Goal: Transaction & Acquisition: Purchase product/service

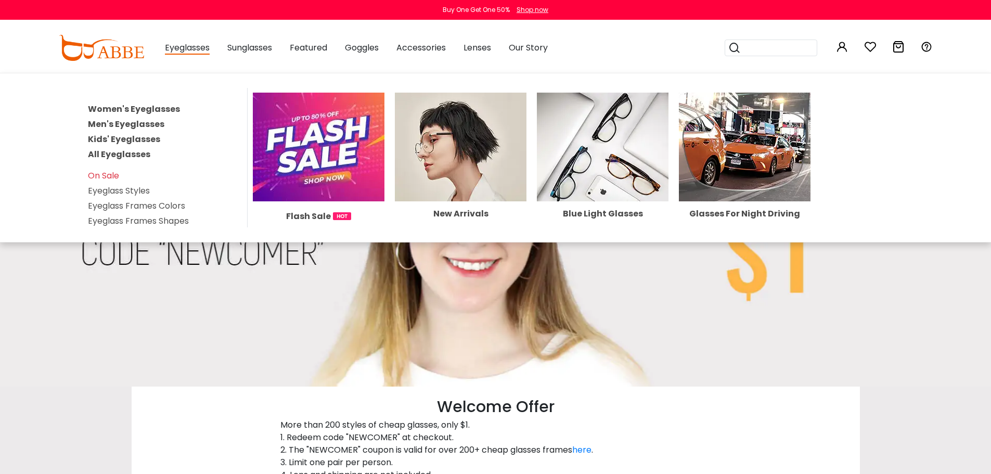
click at [164, 106] on link "Women's Eyeglasses" at bounding box center [134, 109] width 92 height 12
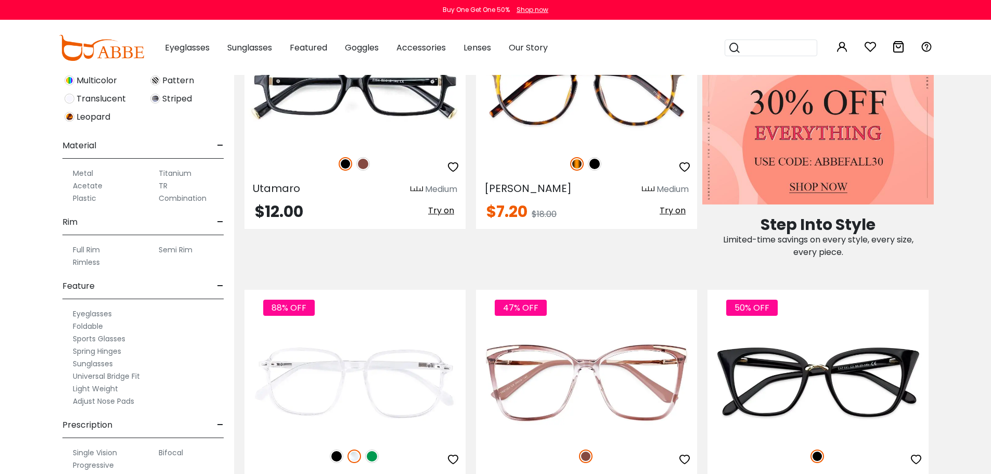
scroll to position [436, 0]
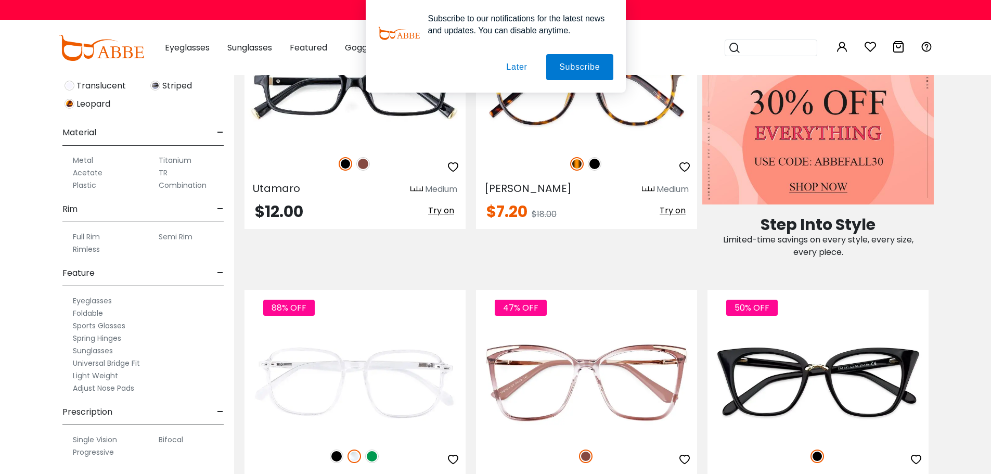
click at [95, 236] on label "Full Rim" at bounding box center [86, 236] width 27 height 12
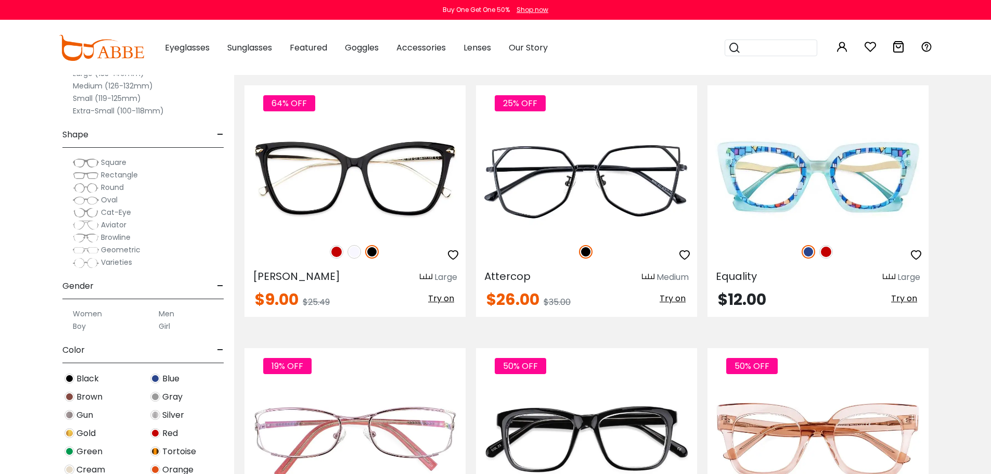
scroll to position [1456, 0]
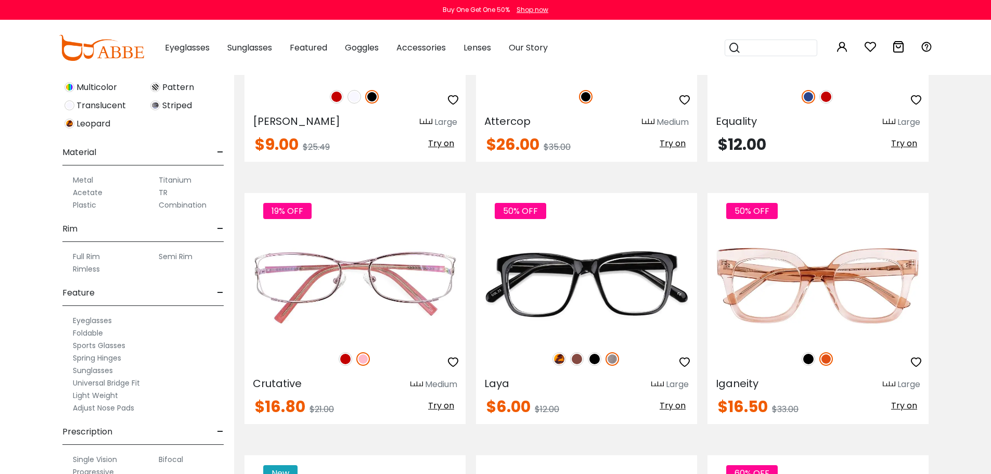
scroll to position [457, 0]
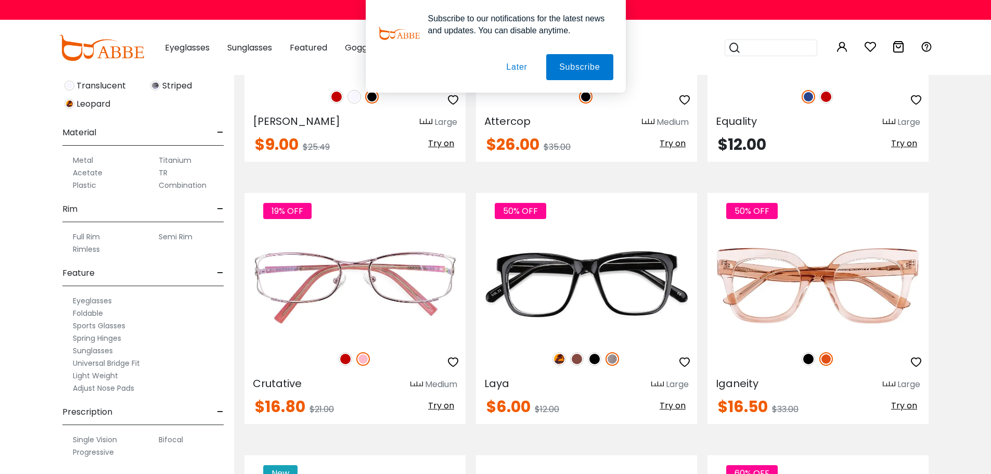
click at [0, 0] on button "Later" at bounding box center [0, 0] width 0 height 0
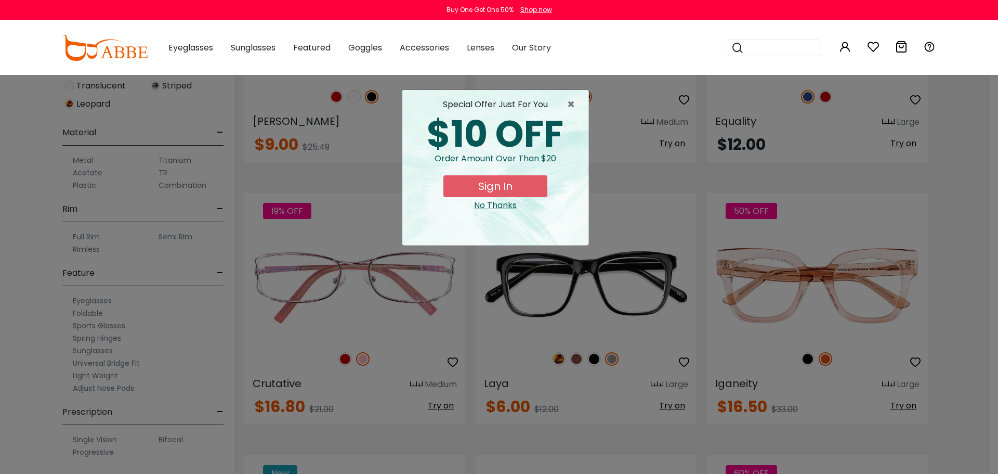
click at [490, 202] on div "No Thanks" at bounding box center [496, 205] width 170 height 12
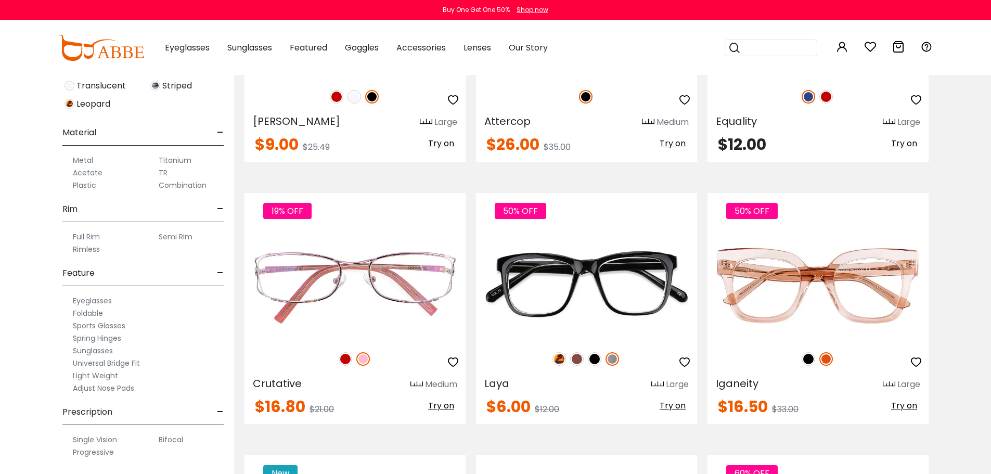
click at [93, 452] on label "Progressive" at bounding box center [93, 452] width 41 height 12
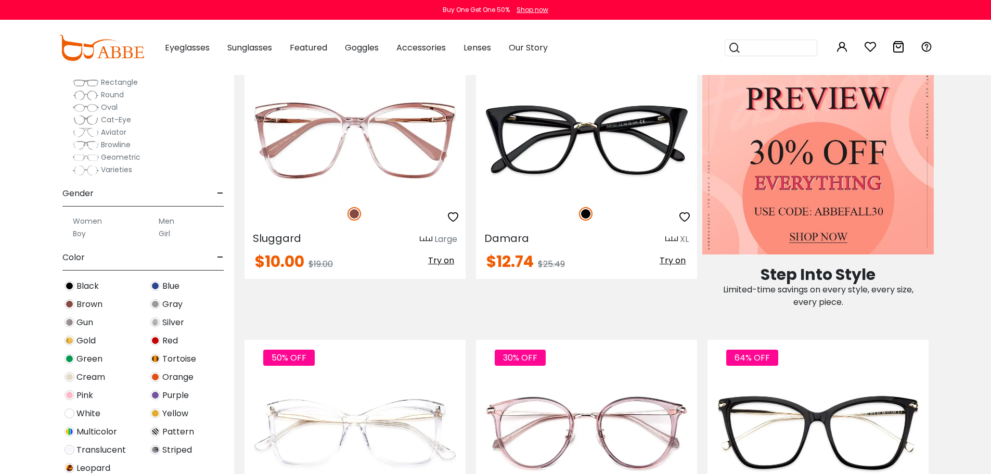
scroll to position [457, 0]
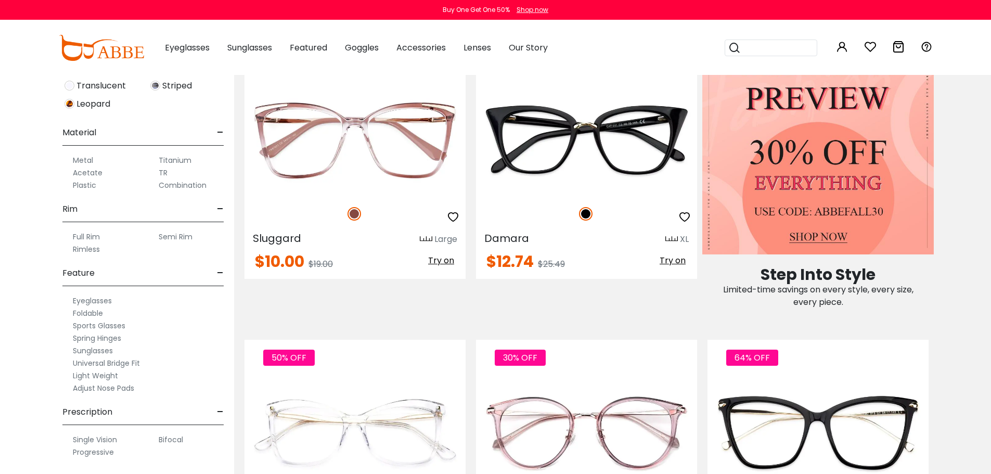
click at [95, 452] on label "Progressive" at bounding box center [93, 452] width 41 height 12
click at [104, 452] on label "Progressive" at bounding box center [93, 452] width 41 height 12
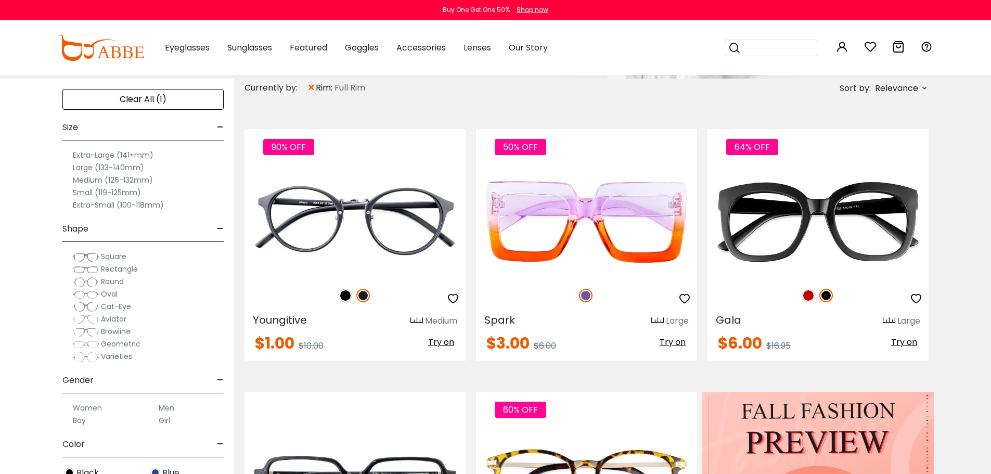
scroll to position [156, 0]
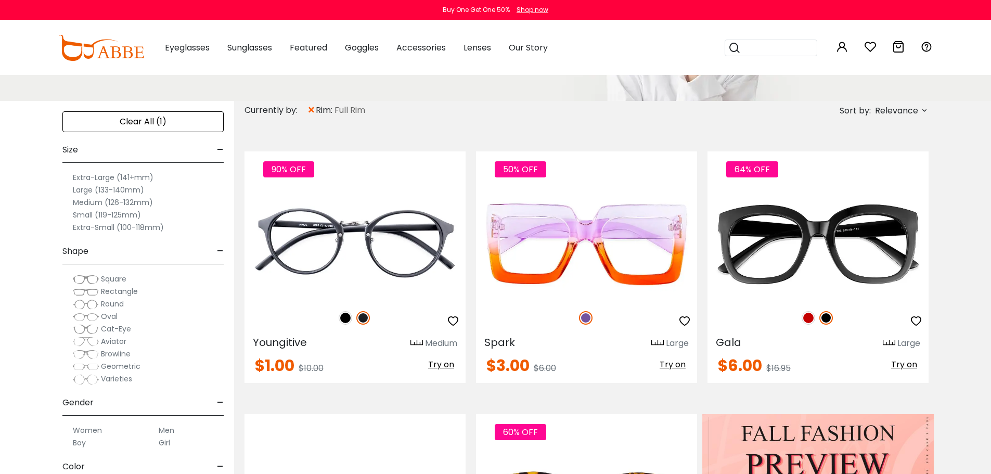
click at [80, 189] on label "Large (133-140mm)" at bounding box center [108, 190] width 71 height 12
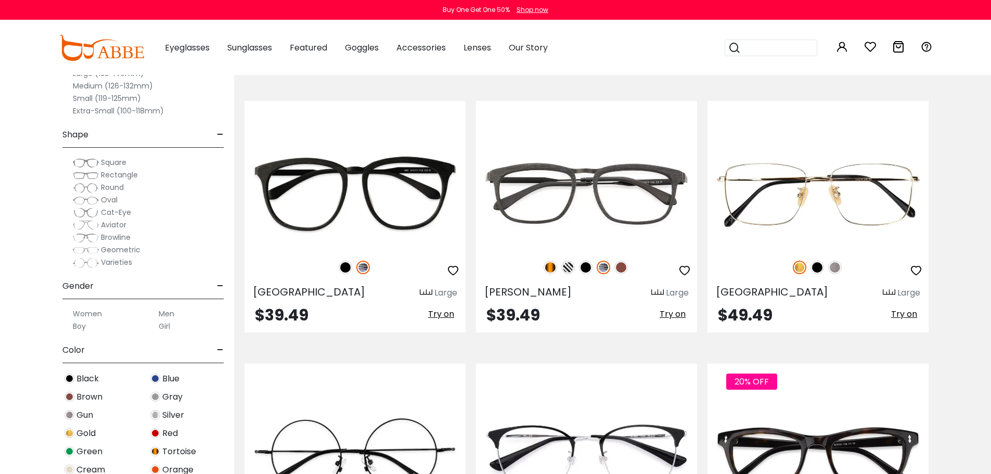
scroll to position [3380, 0]
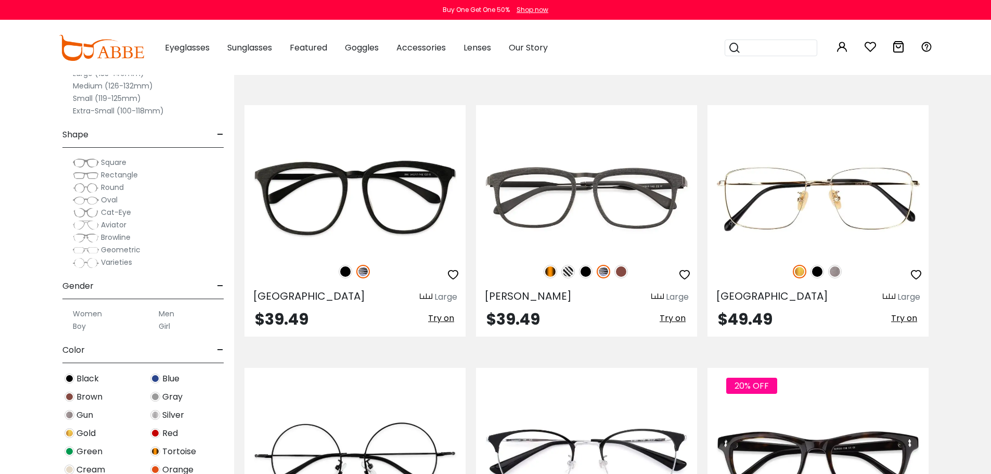
drag, startPoint x: 421, startPoint y: 249, endPoint x: 964, endPoint y: 262, distance: 543.5
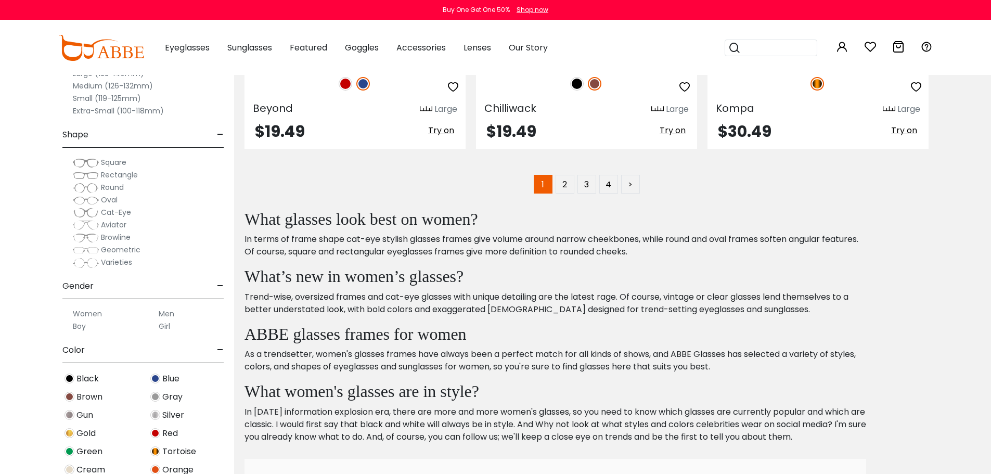
scroll to position [5408, 0]
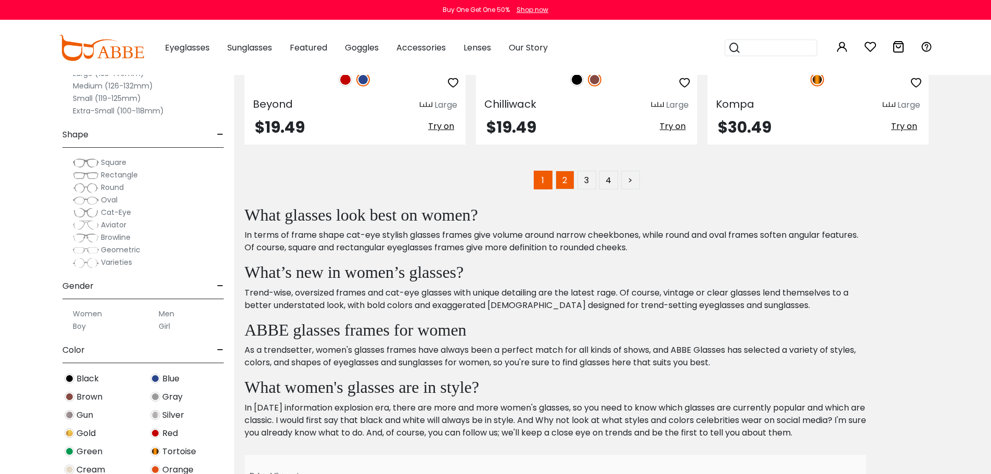
click at [567, 179] on link "2" at bounding box center [564, 180] width 19 height 19
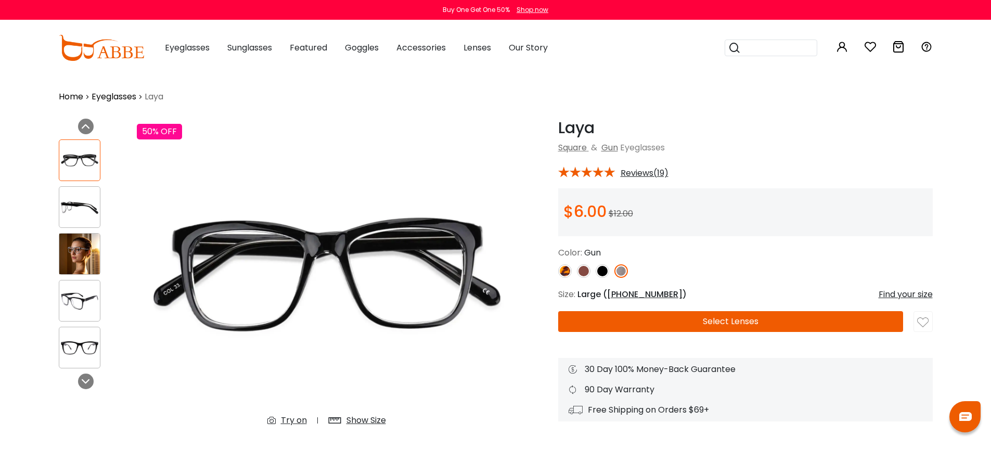
click at [301, 418] on div "Try on" at bounding box center [294, 420] width 26 height 12
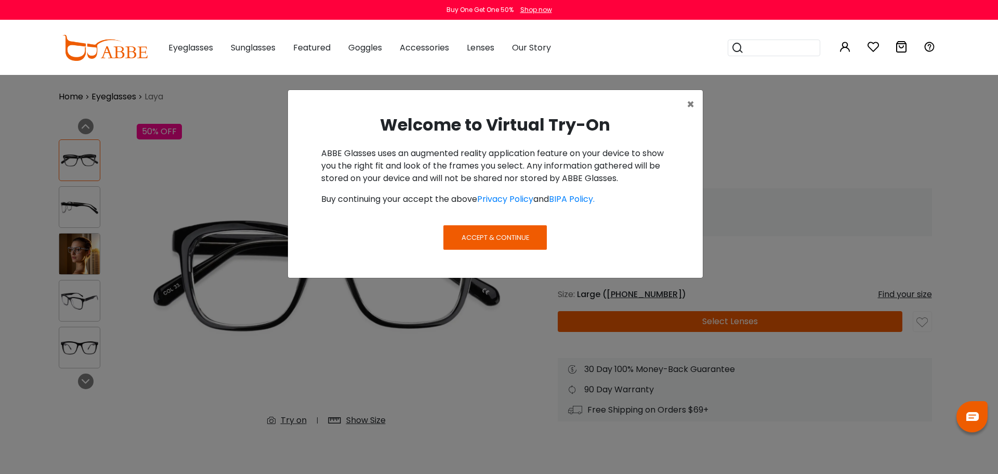
click at [493, 246] on button "Accept & Continue" at bounding box center [495, 237] width 103 height 24
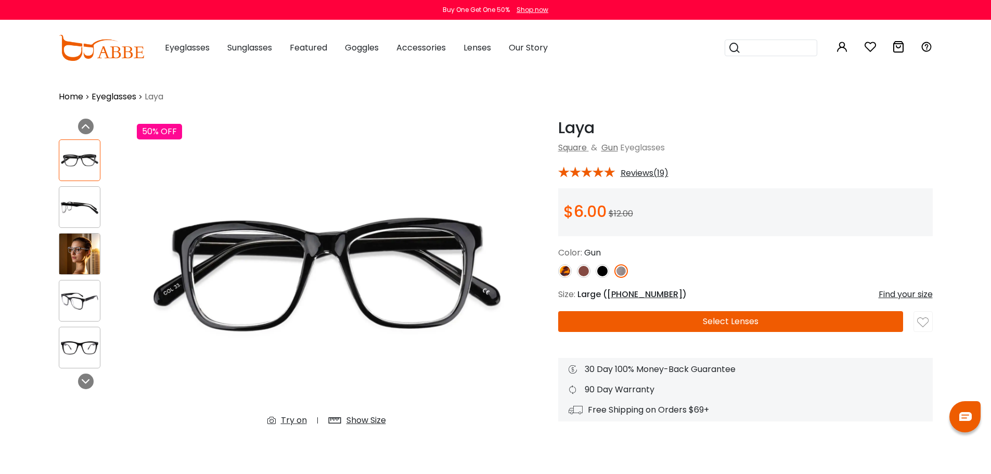
click at [289, 419] on div "Try on" at bounding box center [294, 420] width 26 height 12
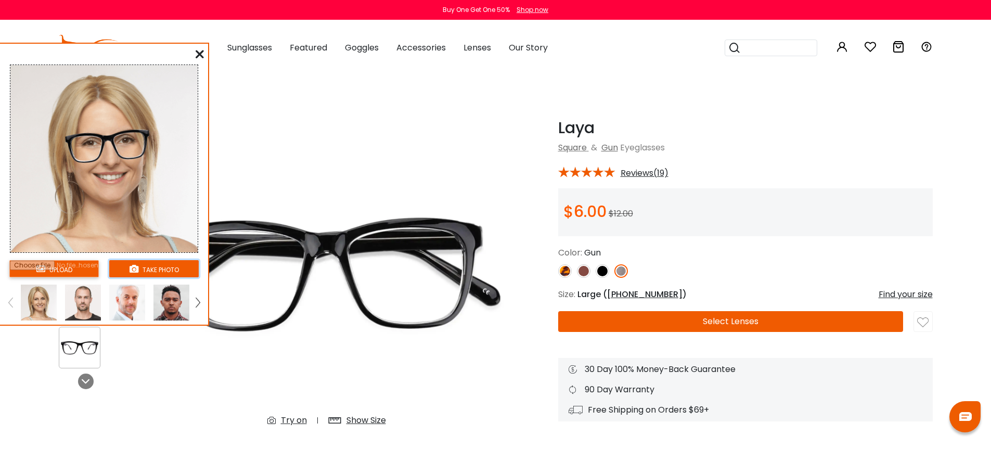
click at [158, 268] on button "take photo" at bounding box center [153, 268] width 89 height 17
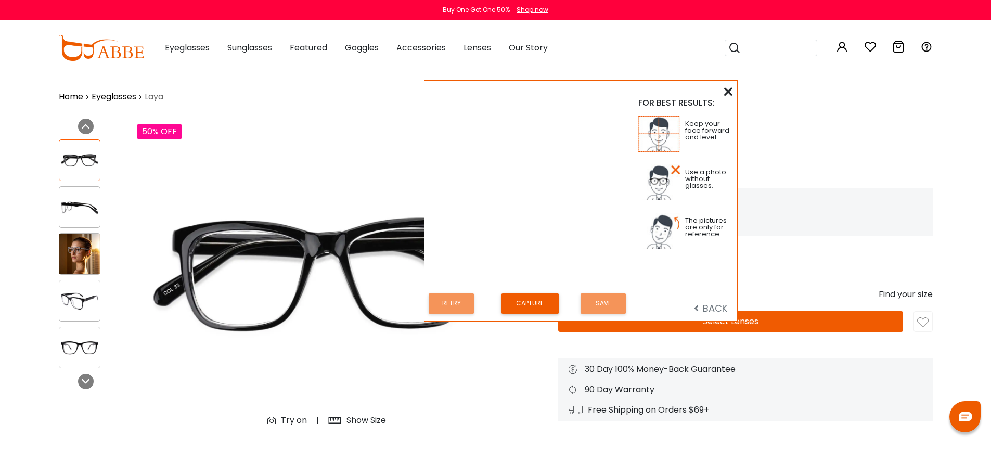
drag, startPoint x: 239, startPoint y: 45, endPoint x: 669, endPoint y: 83, distance: 431.1
click at [669, 83] on div "FOR BEST RESULTS: Keep your face forward and level. Use a photo without glasses…" at bounding box center [580, 201] width 312 height 240
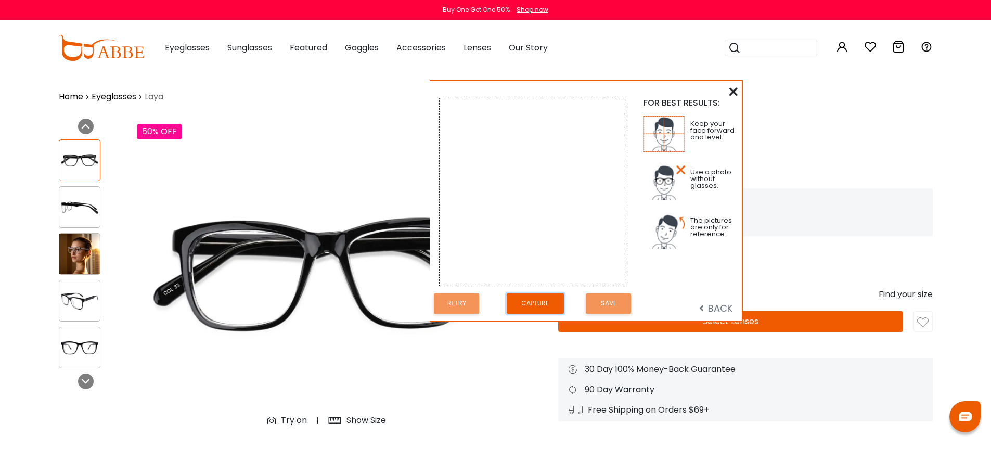
click at [539, 301] on button "Capture" at bounding box center [534, 303] width 57 height 20
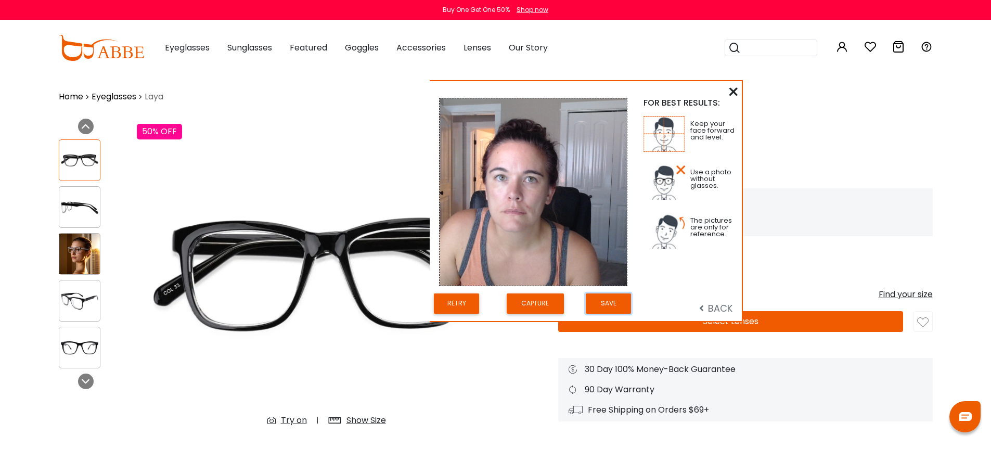
click at [605, 301] on button "Save" at bounding box center [608, 303] width 45 height 20
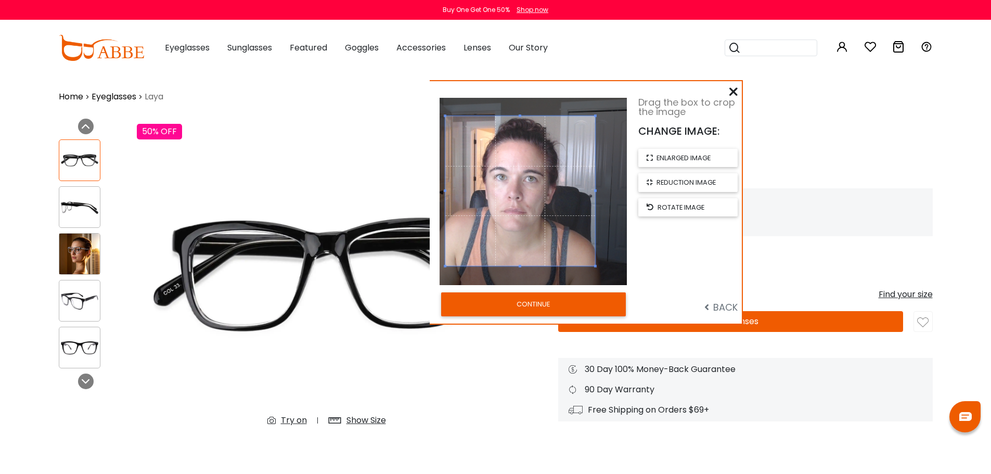
drag, startPoint x: 576, startPoint y: 204, endPoint x: 563, endPoint y: 204, distance: 13.0
click at [563, 204] on span at bounding box center [520, 191] width 150 height 150
click at [577, 308] on button "CONTINUE" at bounding box center [533, 304] width 185 height 24
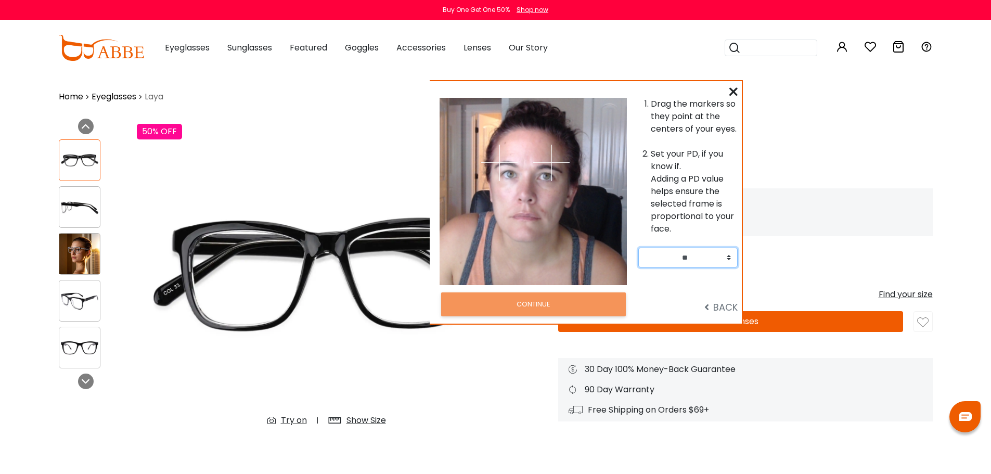
click at [727, 259] on select "** ** ** ** ** ** ** ** ** ** ** ** ** ** ** ** ** ** ** ** ** ** ** ** ** ** *…" at bounding box center [687, 258] width 99 height 20
select select "**"
click at [638, 248] on select "** ** ** ** ** ** ** ** ** ** ** ** ** ** ** ** ** ** ** ** ** ** ** ** ** ** *…" at bounding box center [687, 258] width 99 height 20
click at [716, 274] on div "Drag the markers so they point at the centers of your eyes. Set your PD, if you…" at bounding box center [690, 191] width 105 height 187
click at [701, 207] on li "Set your PD, if you know if. Adding a PD value helps ensure the selected frame …" at bounding box center [694, 191] width 87 height 87
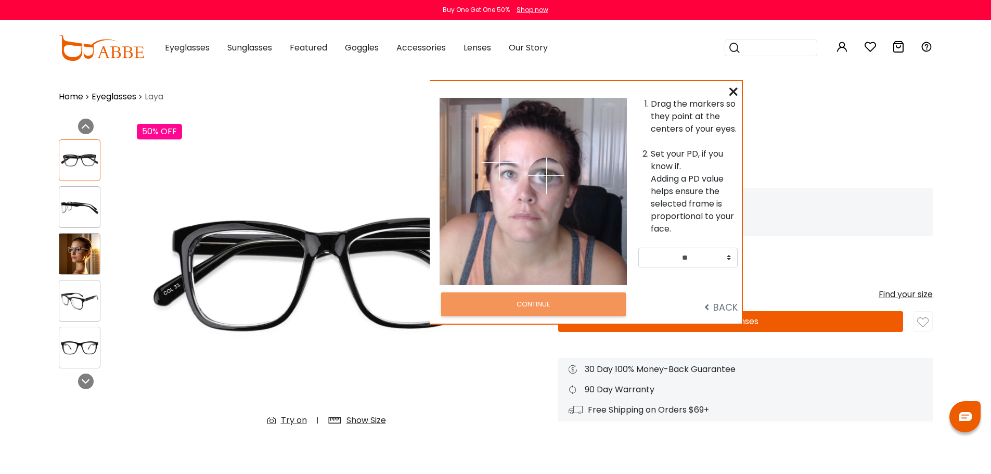
drag, startPoint x: 553, startPoint y: 158, endPoint x: 546, endPoint y: 175, distance: 18.4
click at [546, 175] on img at bounding box center [546, 176] width 36 height 36
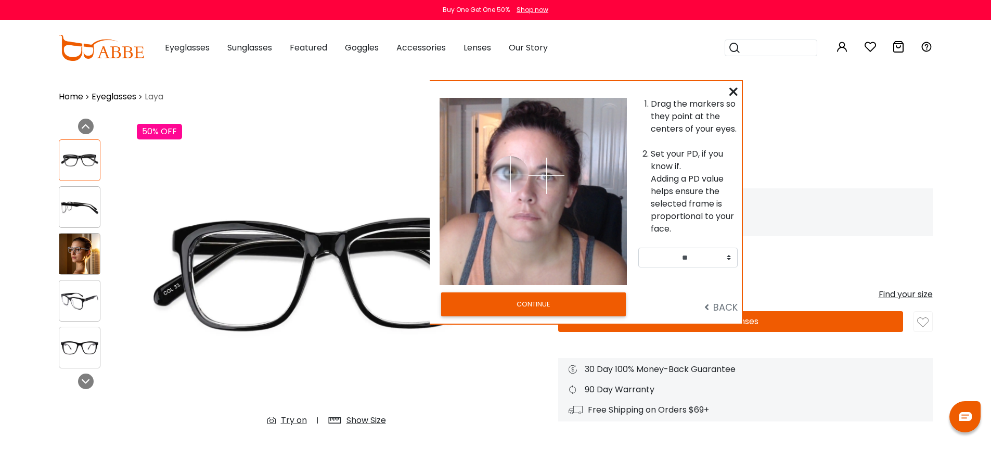
drag, startPoint x: 497, startPoint y: 161, endPoint x: 510, endPoint y: 174, distance: 18.8
click at [510, 174] on img at bounding box center [510, 174] width 36 height 36
click at [546, 298] on button "CONTINUE" at bounding box center [533, 304] width 185 height 24
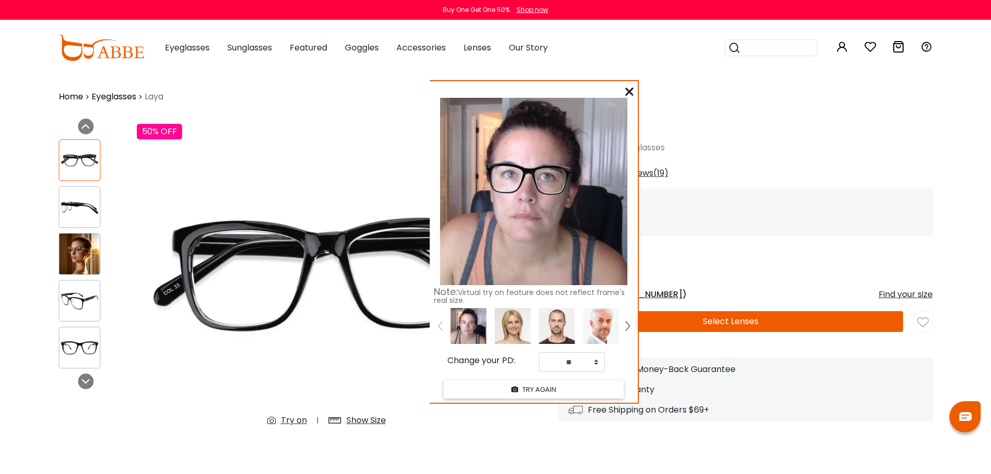
click at [629, 90] on icon at bounding box center [629, 91] width 8 height 8
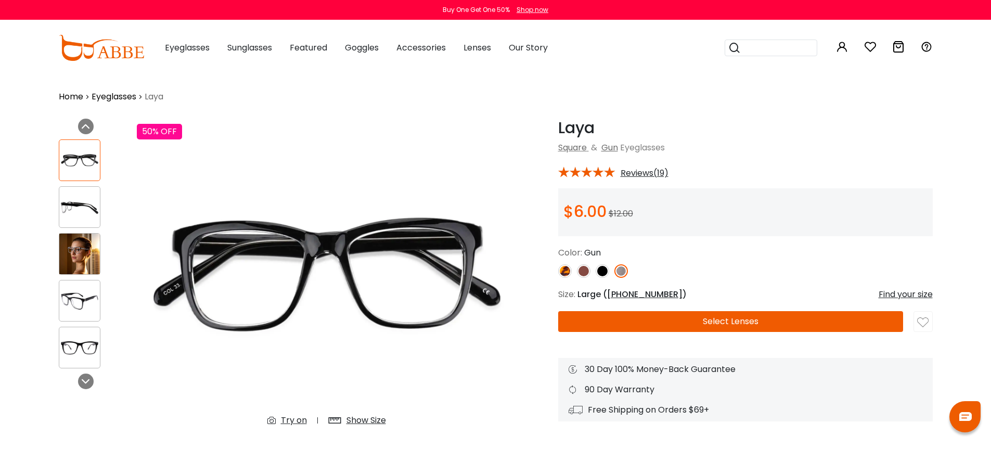
click at [76, 204] on img at bounding box center [79, 207] width 41 height 20
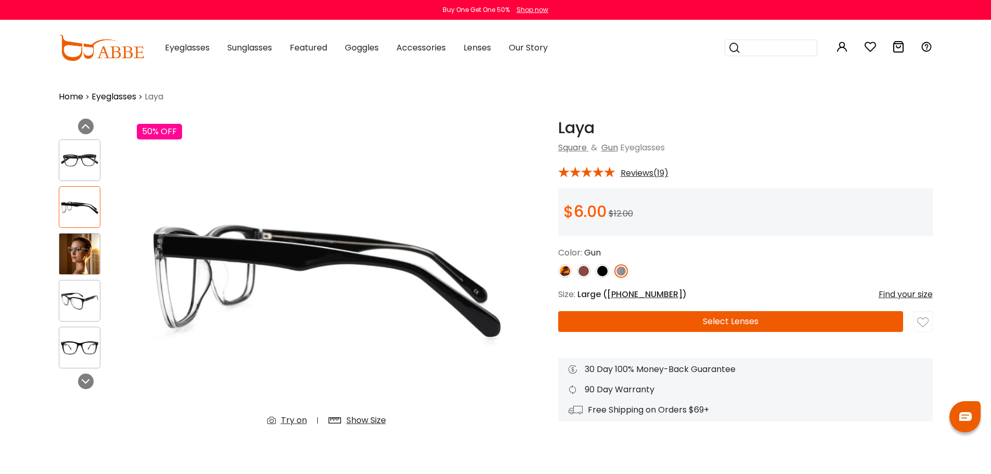
click at [71, 242] on img at bounding box center [79, 253] width 41 height 41
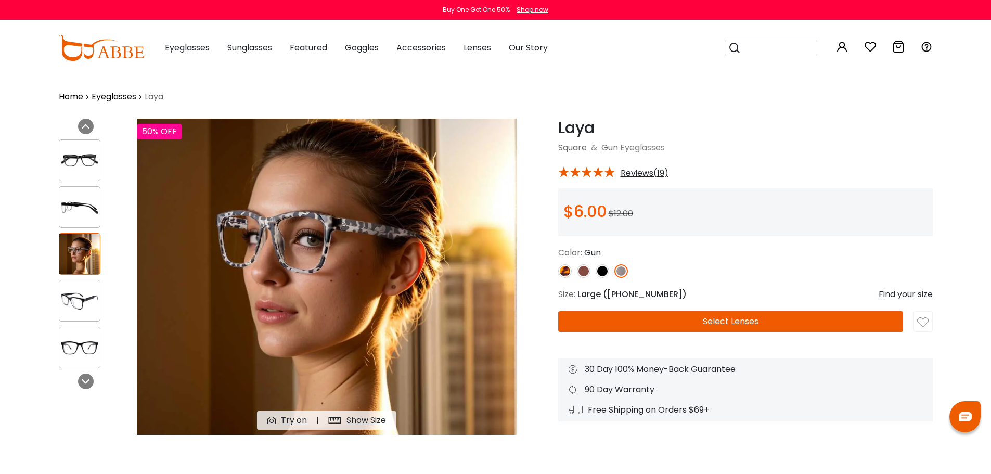
click at [83, 292] on img at bounding box center [79, 301] width 41 height 20
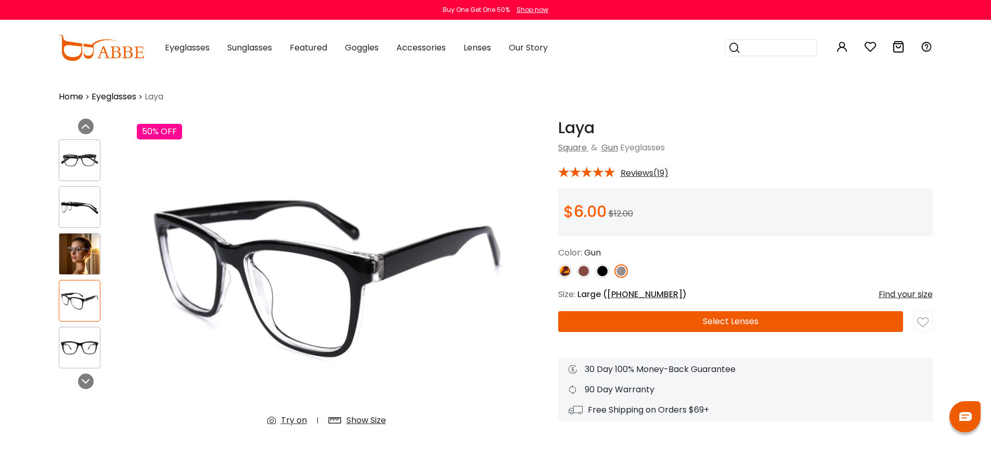
click at [85, 328] on div at bounding box center [80, 348] width 42 height 42
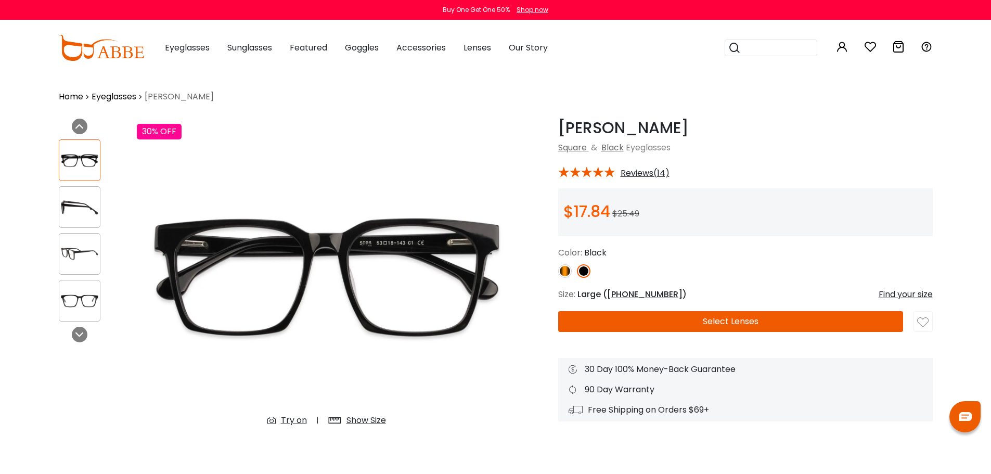
click at [302, 418] on div "Try on" at bounding box center [294, 420] width 26 height 12
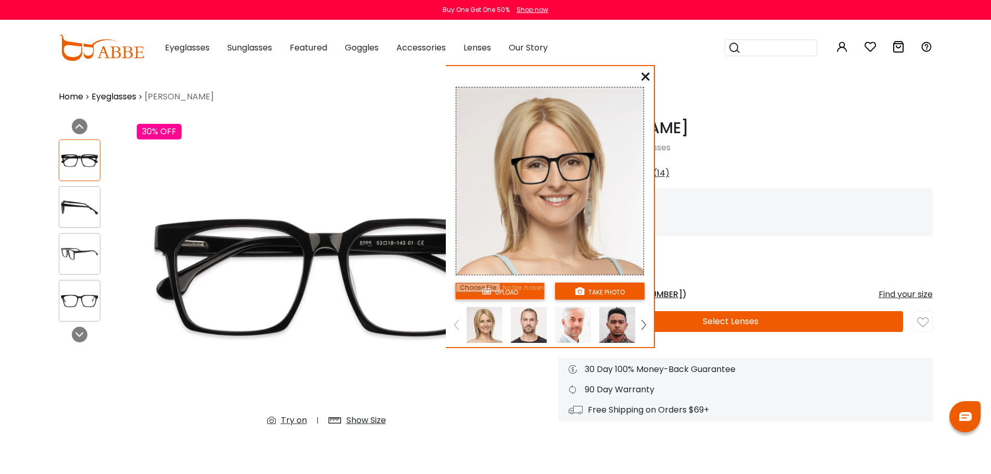
drag, startPoint x: 151, startPoint y: 51, endPoint x: 656, endPoint y: 72, distance: 505.4
click at [654, 72] on div "upload take photo" at bounding box center [550, 208] width 208 height 277
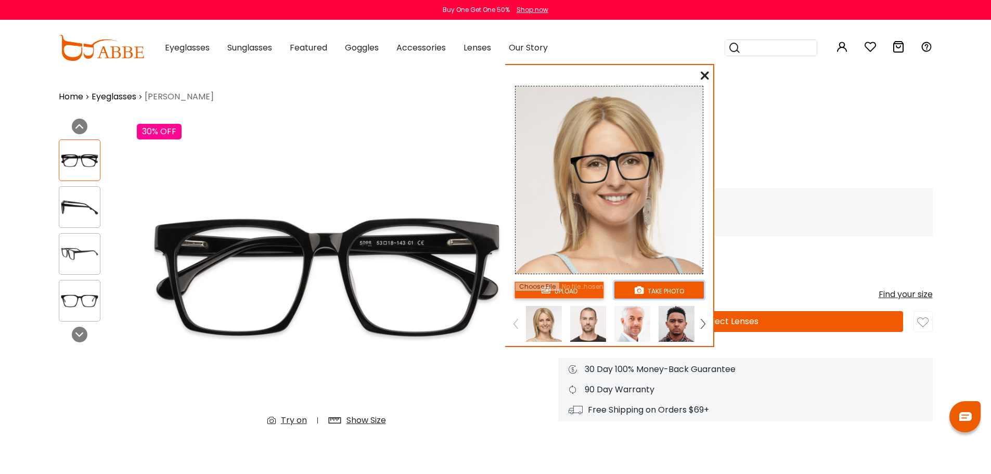
click at [651, 288] on button "take photo" at bounding box center [658, 289] width 89 height 17
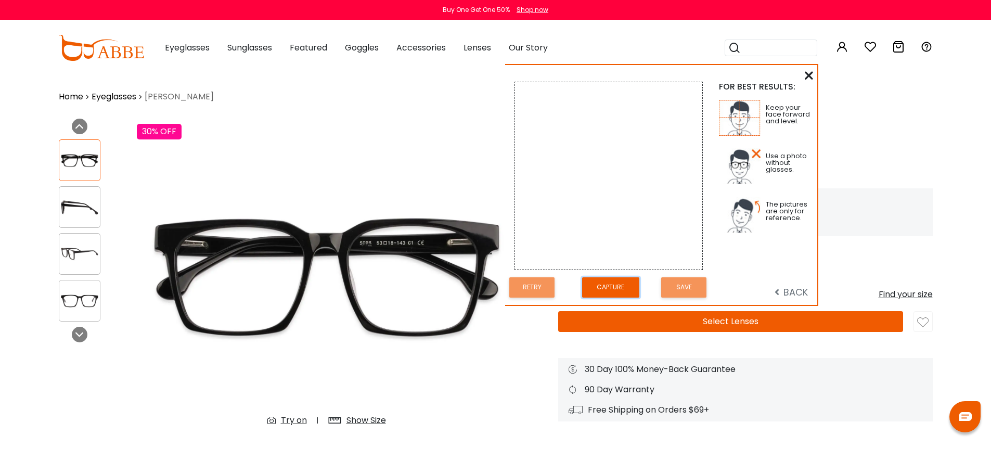
click at [617, 288] on button "Capture" at bounding box center [610, 287] width 57 height 20
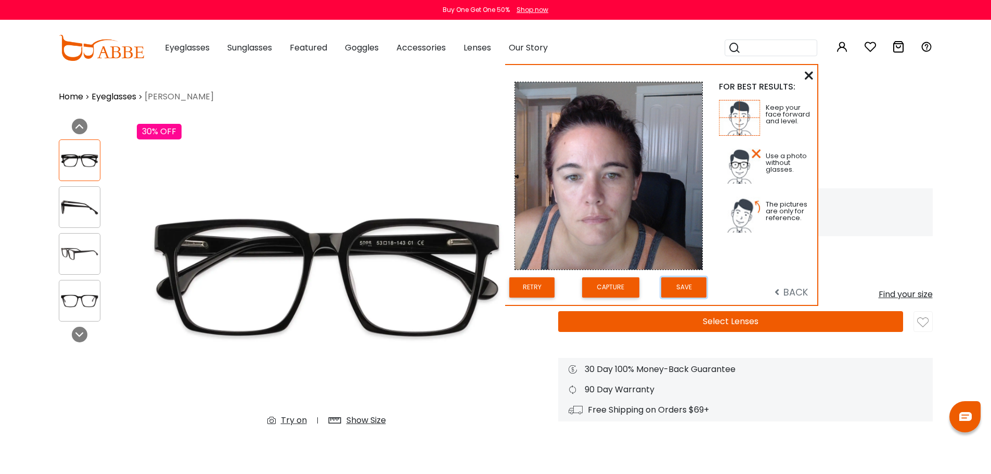
click at [673, 291] on button "Save" at bounding box center [683, 287] width 45 height 20
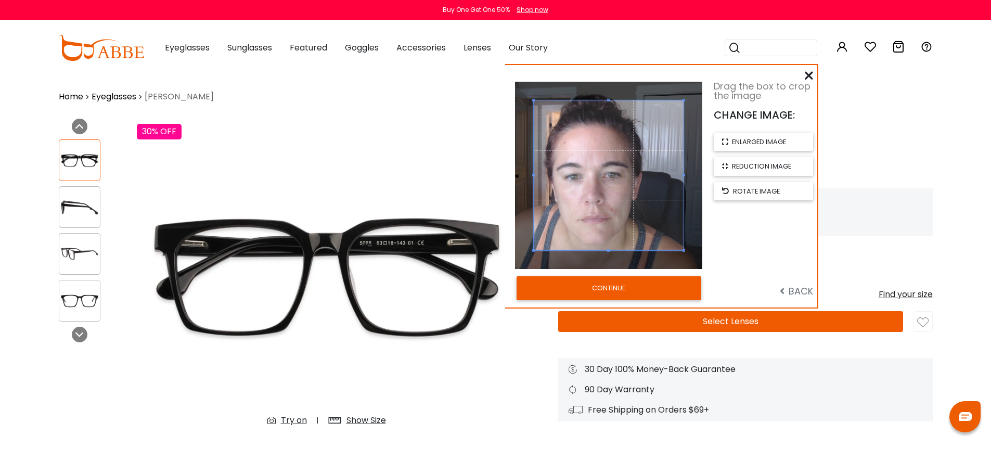
click at [635, 284] on button "CONTINUE" at bounding box center [608, 288] width 185 height 24
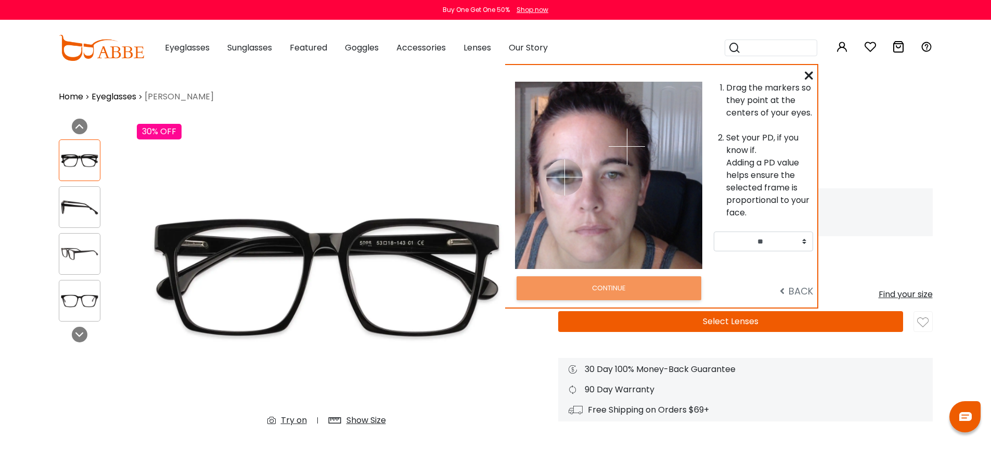
drag, startPoint x: 575, startPoint y: 146, endPoint x: 564, endPoint y: 177, distance: 33.1
click at [564, 177] on img at bounding box center [564, 177] width 36 height 36
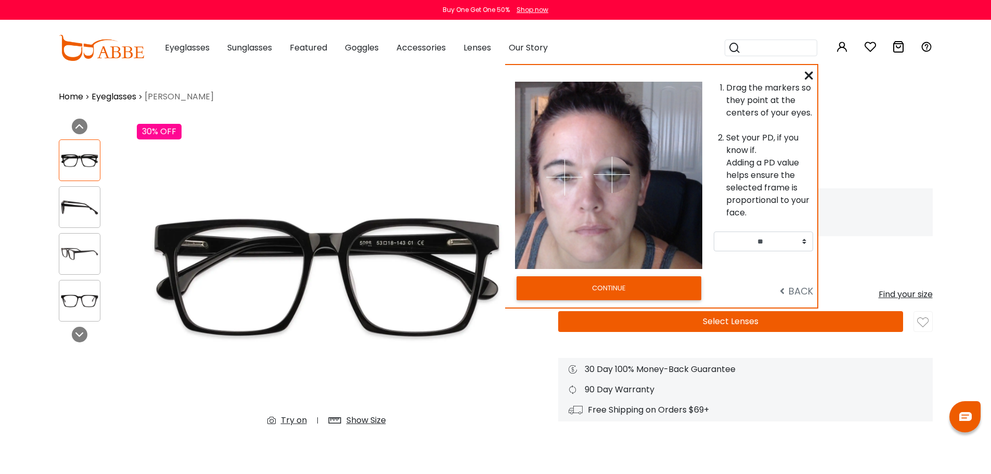
drag, startPoint x: 625, startPoint y: 146, endPoint x: 612, endPoint y: 174, distance: 31.6
click at [612, 174] on img at bounding box center [611, 175] width 36 height 36
click at [770, 246] on select "** ** ** ** ** ** ** ** ** ** ** ** ** ** ** ** ** ** ** ** ** ** ** ** ** ** *…" at bounding box center [762, 241] width 99 height 20
click at [796, 235] on select "** ** ** ** ** ** ** ** ** ** ** ** ** ** ** ** ** ** ** ** ** ** ** ** ** ** *…" at bounding box center [762, 241] width 99 height 20
click at [803, 242] on select "** ** ** ** ** ** ** ** ** ** ** ** ** ** ** ** ** ** ** ** ** ** ** ** ** ** *…" at bounding box center [762, 241] width 99 height 20
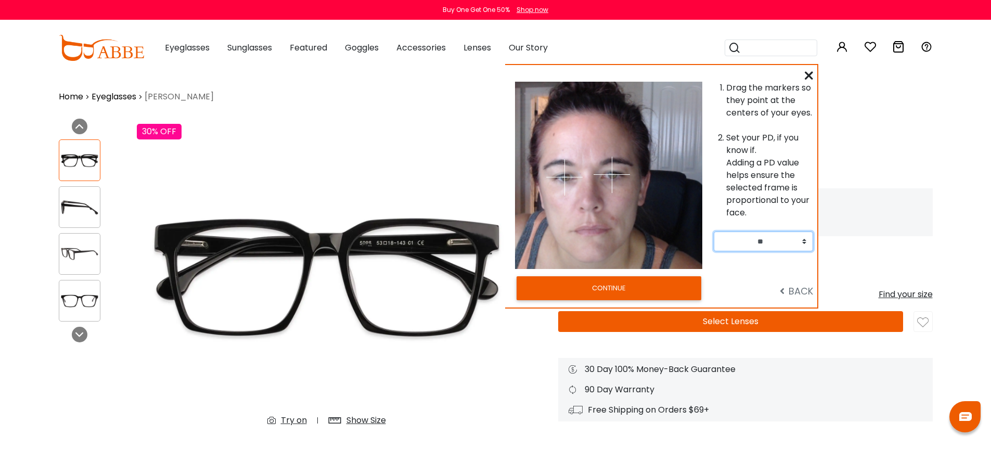
select select "**"
click at [713, 231] on select "** ** ** ** ** ** ** ** ** ** ** ** ** ** ** ** ** ** ** ** ** ** ** ** ** ** *…" at bounding box center [762, 241] width 99 height 20
click at [609, 289] on button "CONTINUE" at bounding box center [608, 288] width 185 height 24
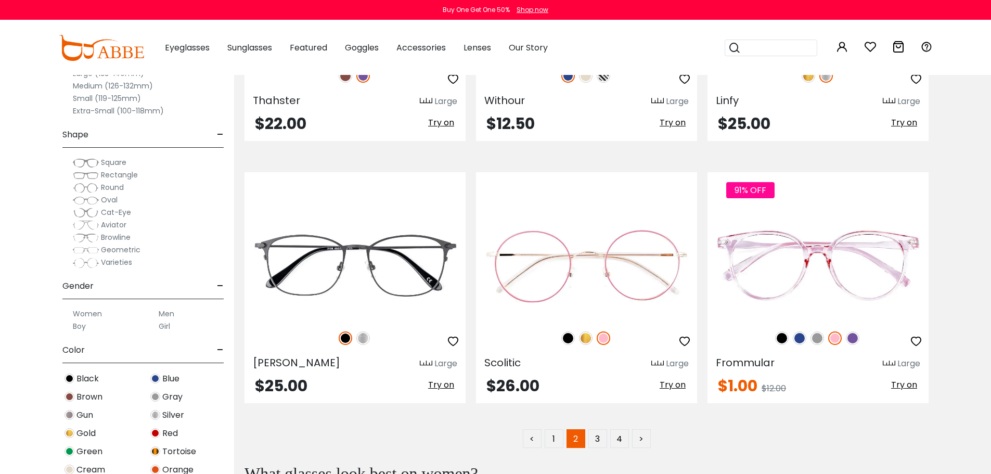
scroll to position [5200, 0]
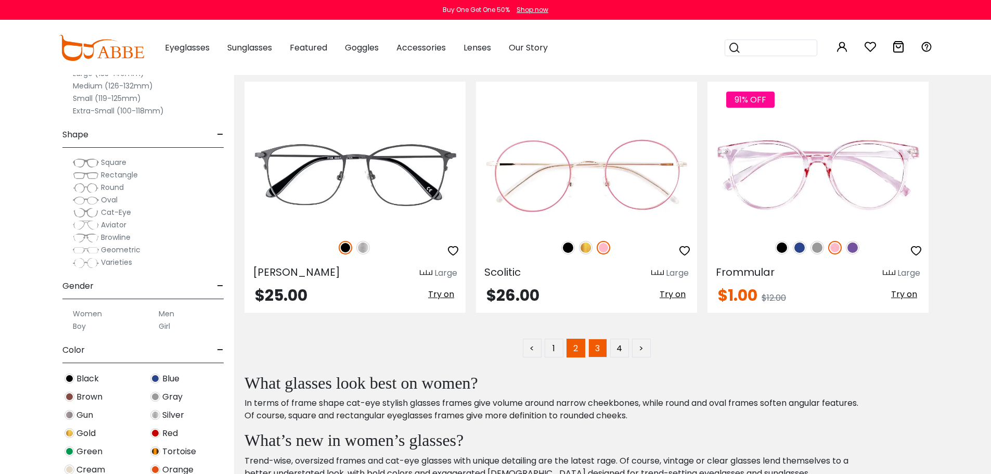
click at [596, 350] on link "3" at bounding box center [597, 348] width 19 height 19
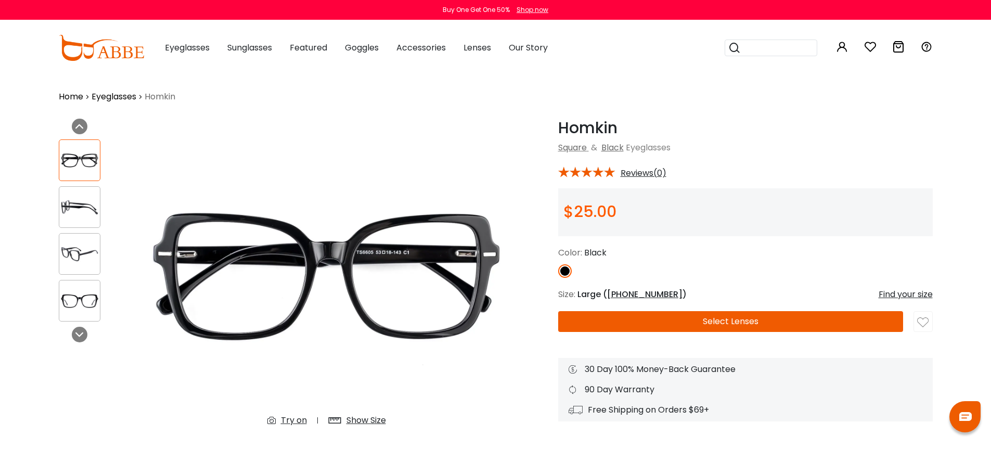
click at [297, 419] on div "Try on" at bounding box center [294, 420] width 26 height 12
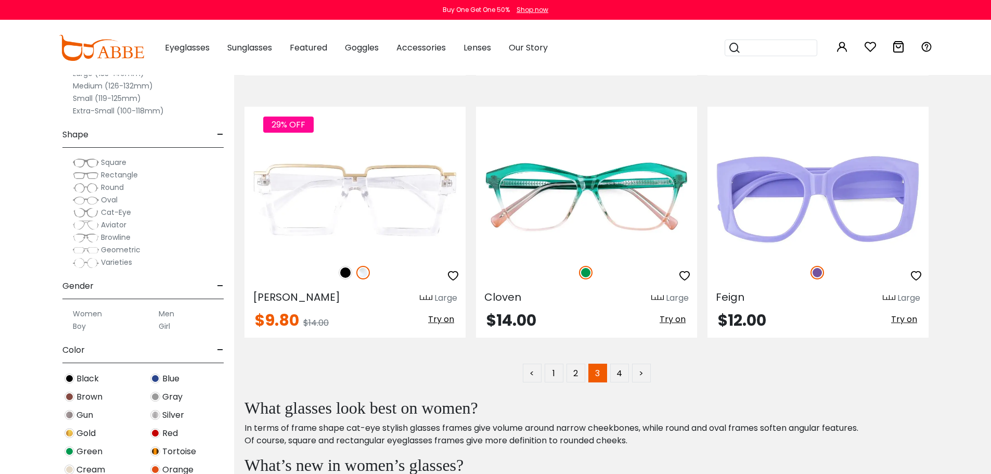
scroll to position [5200, 0]
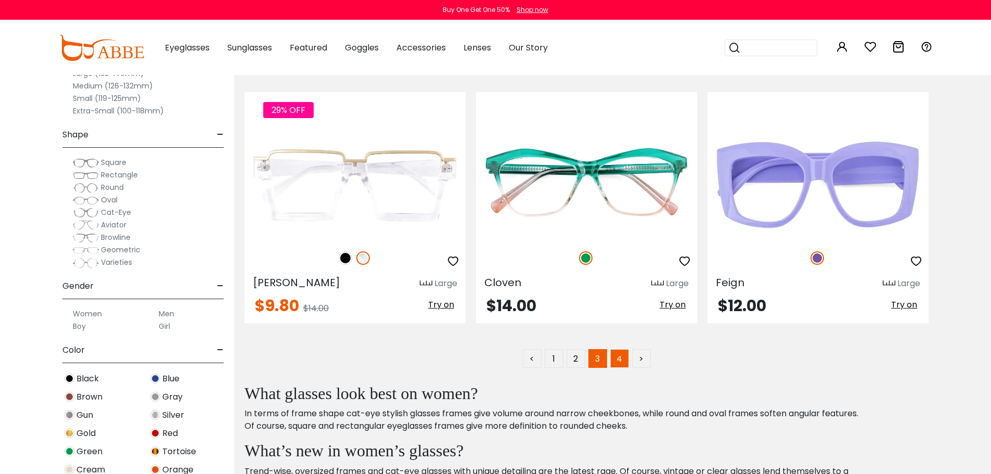
click at [614, 359] on link "4" at bounding box center [619, 358] width 19 height 19
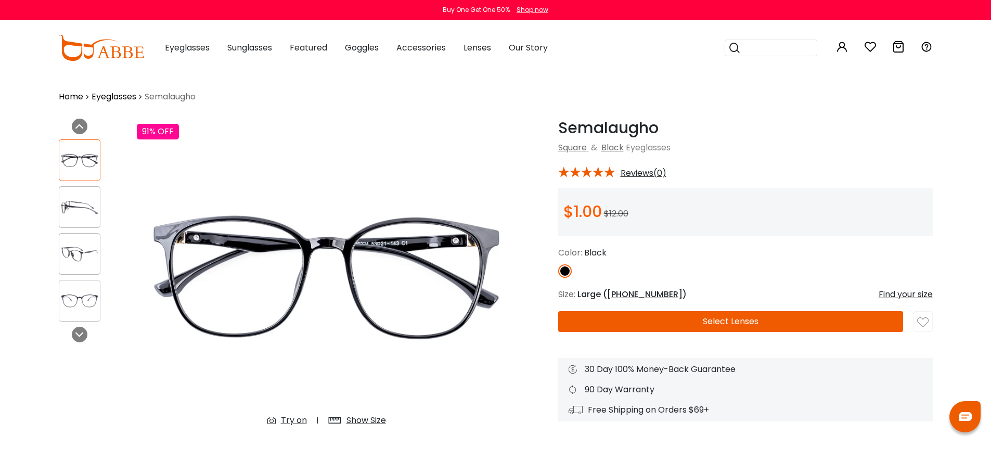
click at [298, 418] on div "Try on" at bounding box center [294, 420] width 26 height 12
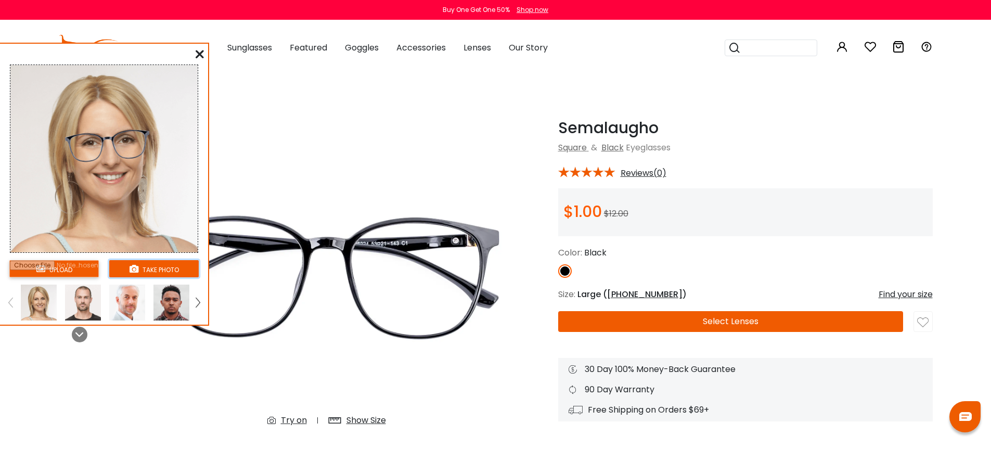
click at [168, 270] on button "take photo" at bounding box center [153, 268] width 89 height 17
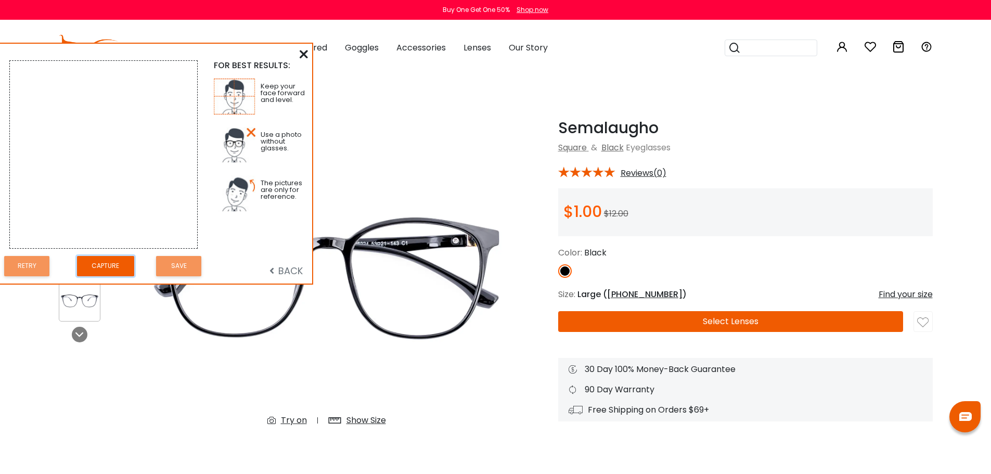
click at [103, 264] on button "Capture" at bounding box center [105, 266] width 57 height 20
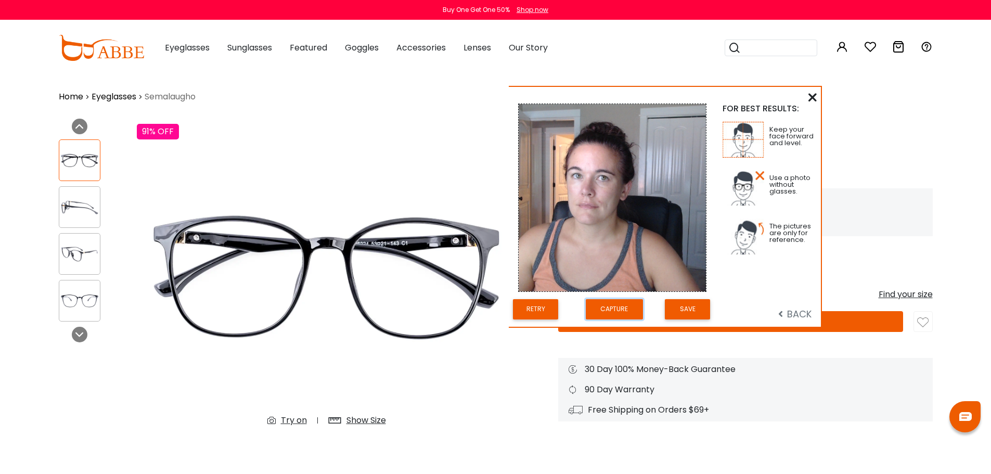
drag, startPoint x: 174, startPoint y: 48, endPoint x: 682, endPoint y: 91, distance: 510.4
click at [682, 91] on div "FOR BEST RESULTS: Keep your face forward and level. Use a photo without glasses…" at bounding box center [665, 207] width 312 height 240
click at [544, 306] on button "Retry" at bounding box center [535, 309] width 45 height 20
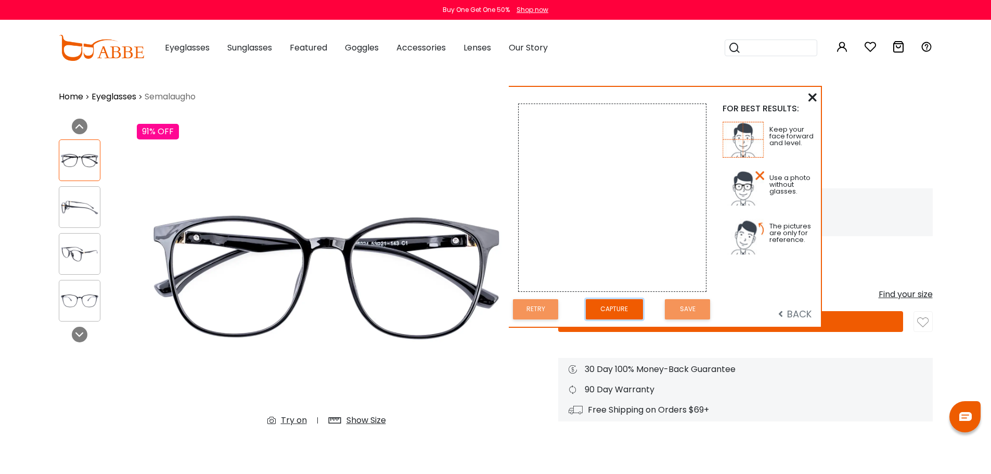
click at [626, 303] on button "Capture" at bounding box center [614, 309] width 57 height 20
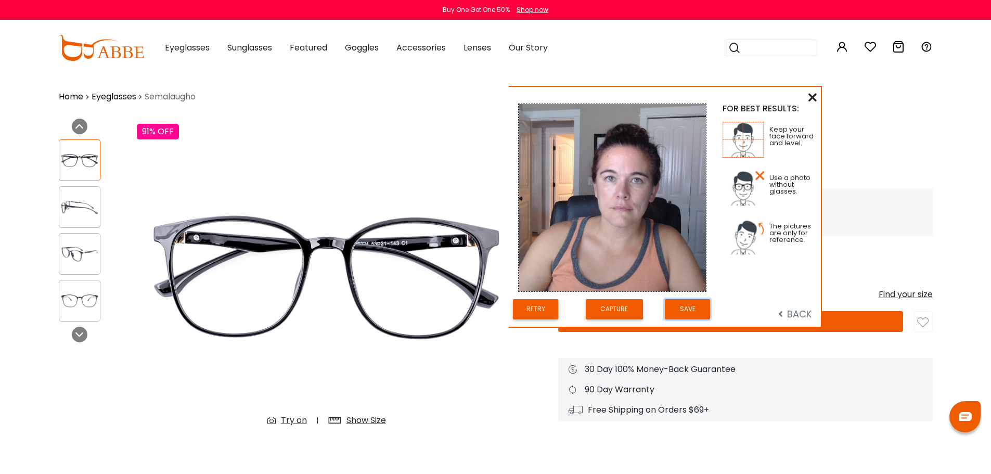
click at [687, 308] on button "Save" at bounding box center [687, 309] width 45 height 20
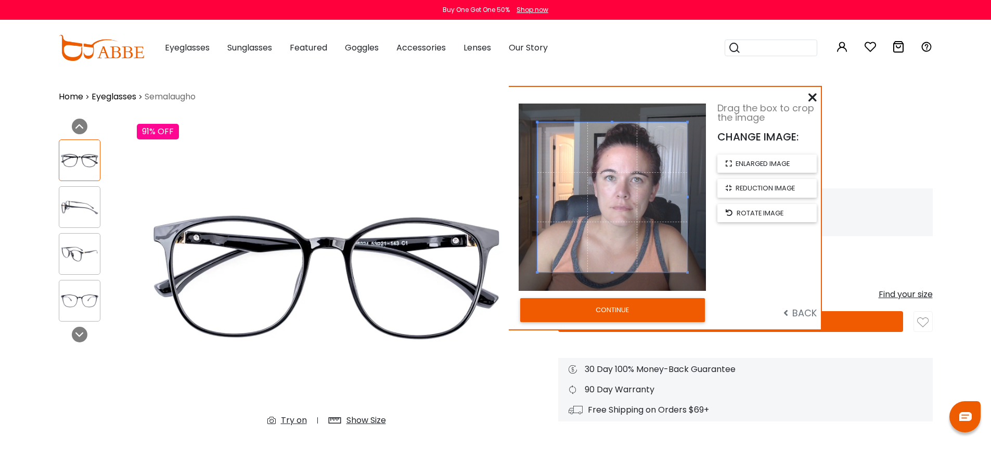
click at [654, 316] on button "CONTINUE" at bounding box center [612, 310] width 185 height 24
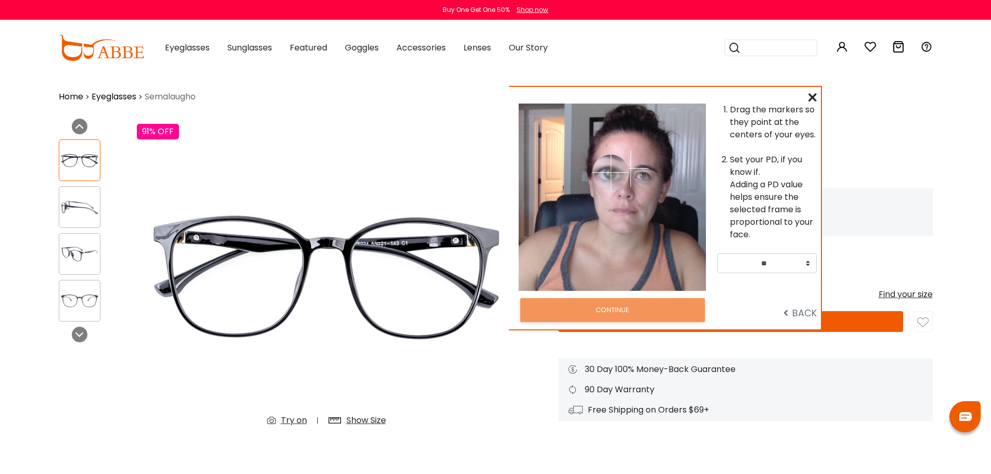
drag, startPoint x: 578, startPoint y: 166, endPoint x: 610, endPoint y: 172, distance: 33.3
click at [610, 172] on img at bounding box center [610, 172] width 36 height 36
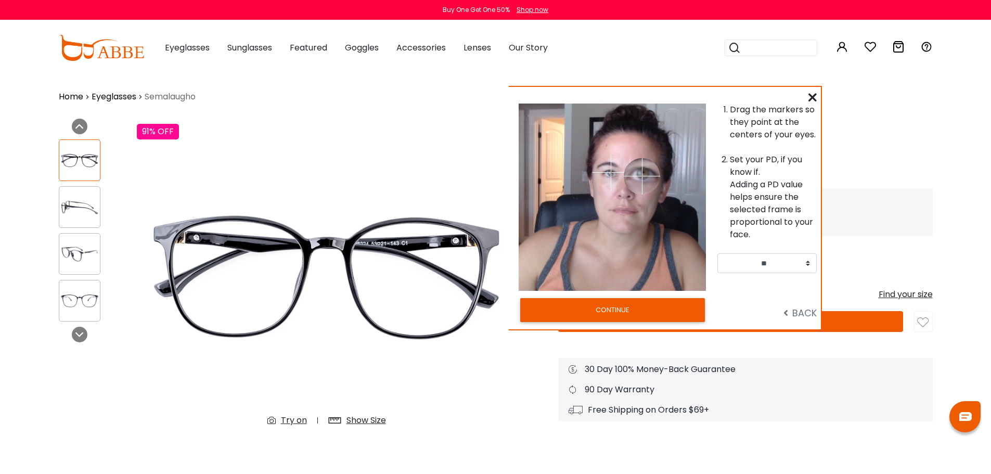
drag, startPoint x: 631, startPoint y: 166, endPoint x: 642, endPoint y: 176, distance: 14.4
click at [642, 176] on img at bounding box center [641, 176] width 36 height 36
click at [775, 268] on select "** ** ** ** ** ** ** ** ** ** ** ** ** ** ** ** ** ** ** ** ** ** ** ** ** ** *…" at bounding box center [766, 263] width 99 height 20
select select "**"
click at [717, 253] on select "** ** ** ** ** ** ** ** ** ** ** ** ** ** ** ** ** ** ** ** ** ** ** ** ** ** *…" at bounding box center [766, 263] width 99 height 20
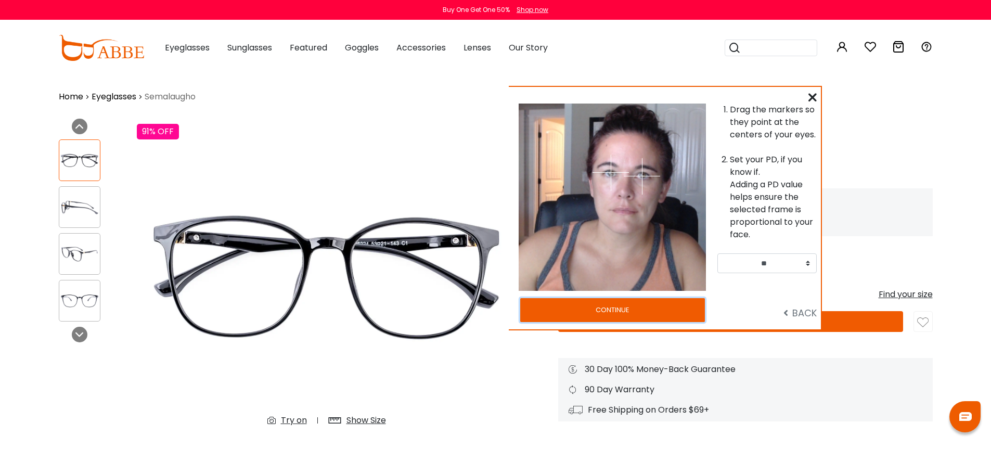
click at [672, 307] on button "CONTINUE" at bounding box center [612, 310] width 185 height 24
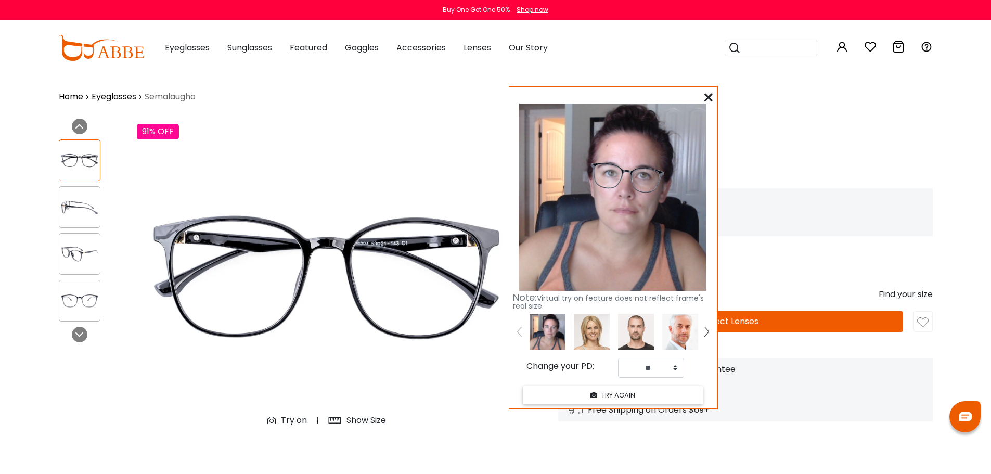
click at [633, 343] on img at bounding box center [636, 332] width 36 height 36
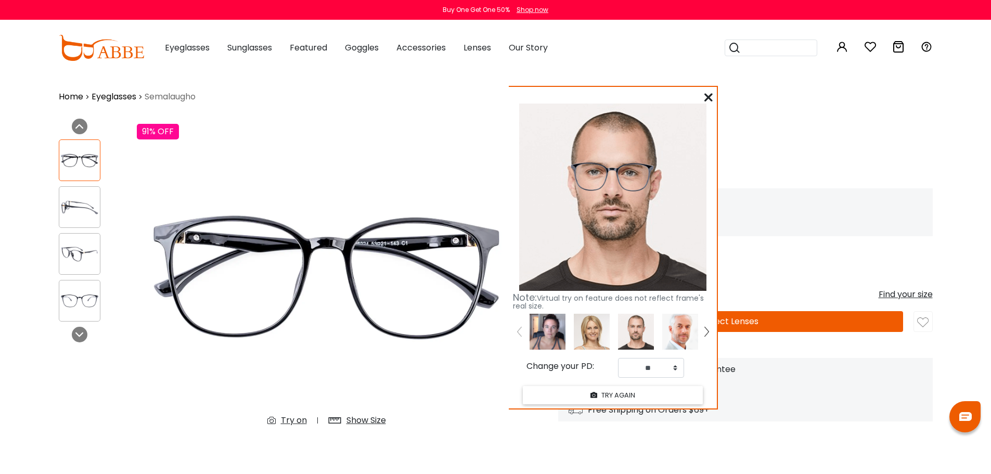
click at [602, 334] on img at bounding box center [592, 332] width 36 height 36
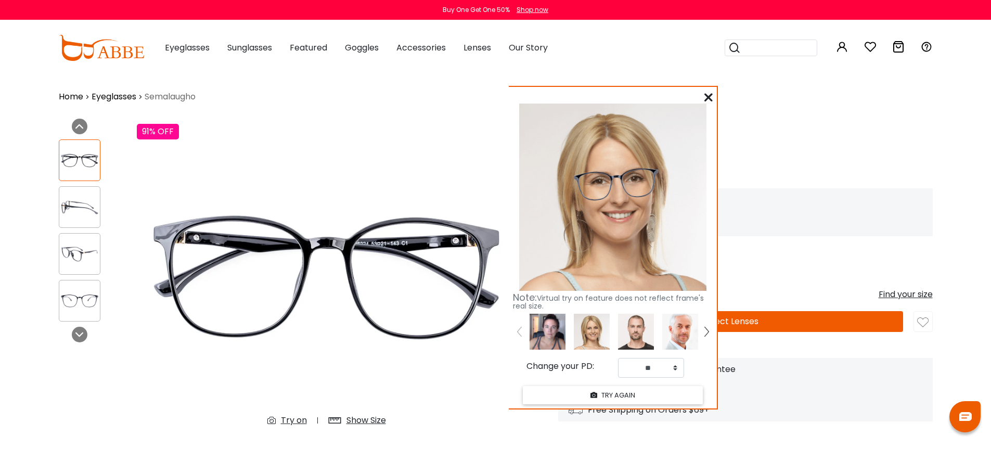
click at [710, 99] on icon at bounding box center [708, 97] width 8 height 8
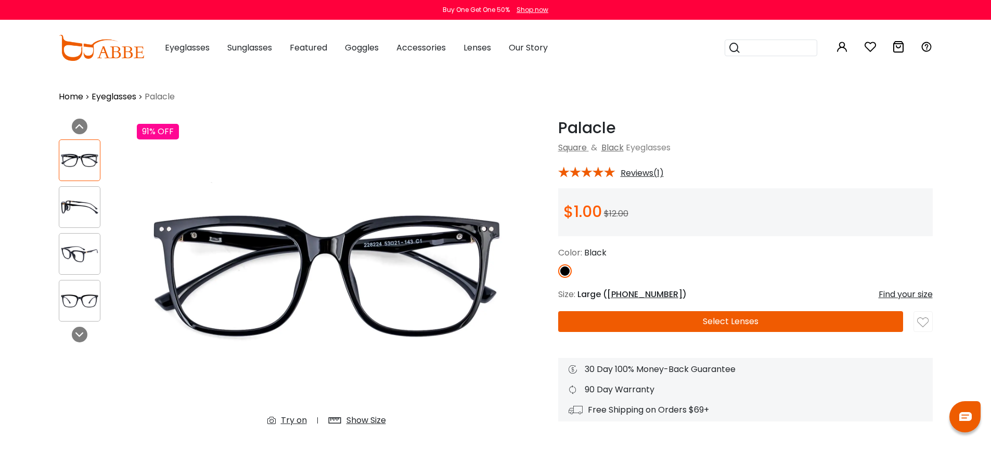
drag, startPoint x: 293, startPoint y: 418, endPoint x: 352, endPoint y: 403, distance: 60.2
click at [293, 418] on div "Try on" at bounding box center [294, 420] width 26 height 12
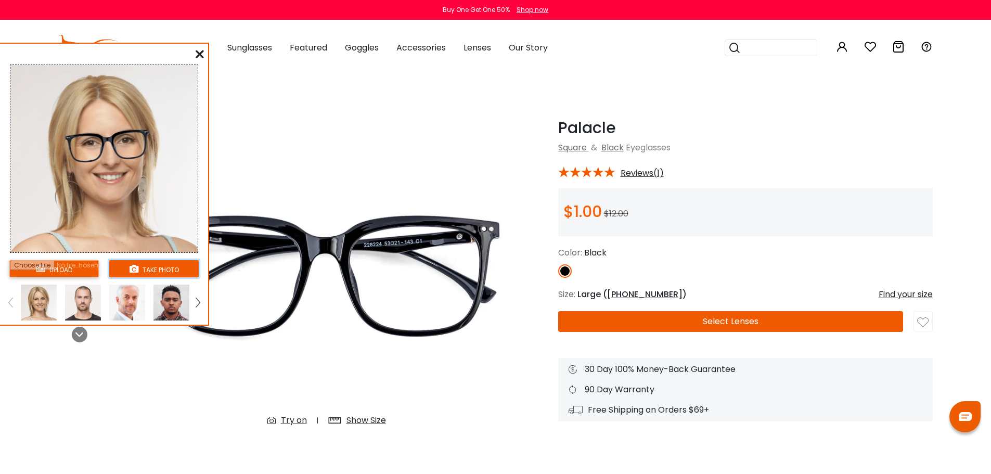
click at [137, 268] on icon at bounding box center [133, 268] width 9 height 9
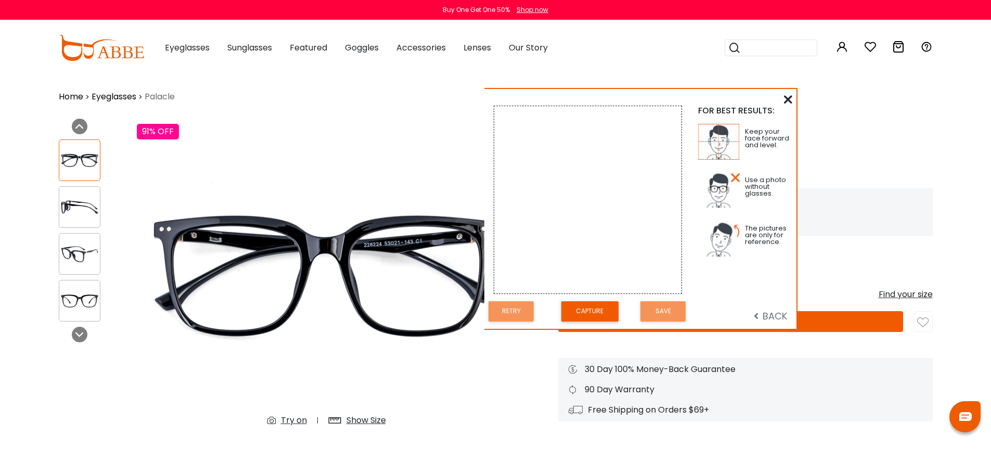
drag, startPoint x: 162, startPoint y: 51, endPoint x: 643, endPoint y: 97, distance: 483.6
click at [643, 97] on div "FOR BEST RESULTS: Keep your face forward and level. Use a photo without glasses…" at bounding box center [640, 209] width 312 height 240
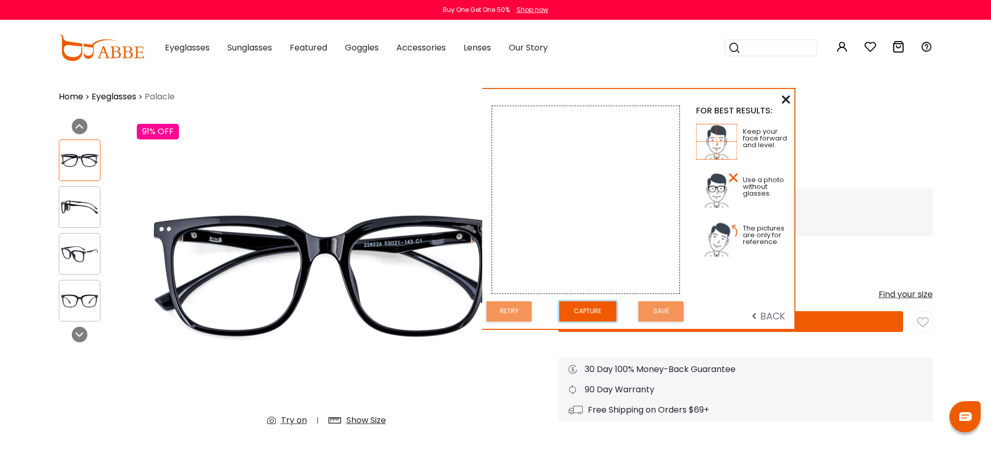
click at [583, 305] on button "Capture" at bounding box center [587, 311] width 57 height 20
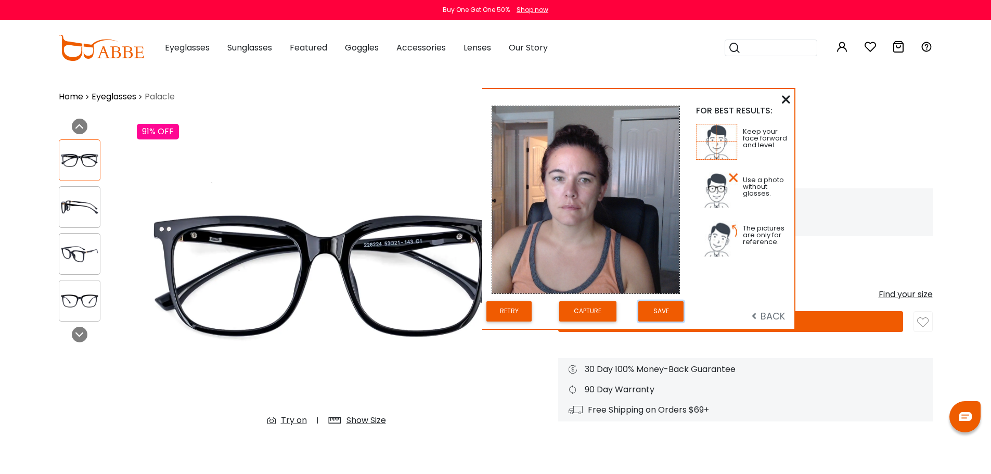
click at [667, 316] on button "Save" at bounding box center [660, 311] width 45 height 20
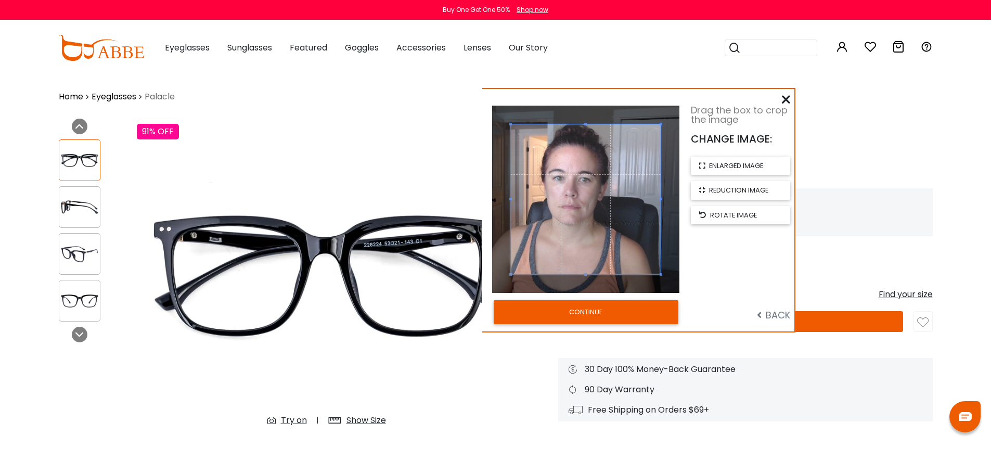
click at [654, 310] on button "CONTINUE" at bounding box center [585, 312] width 185 height 24
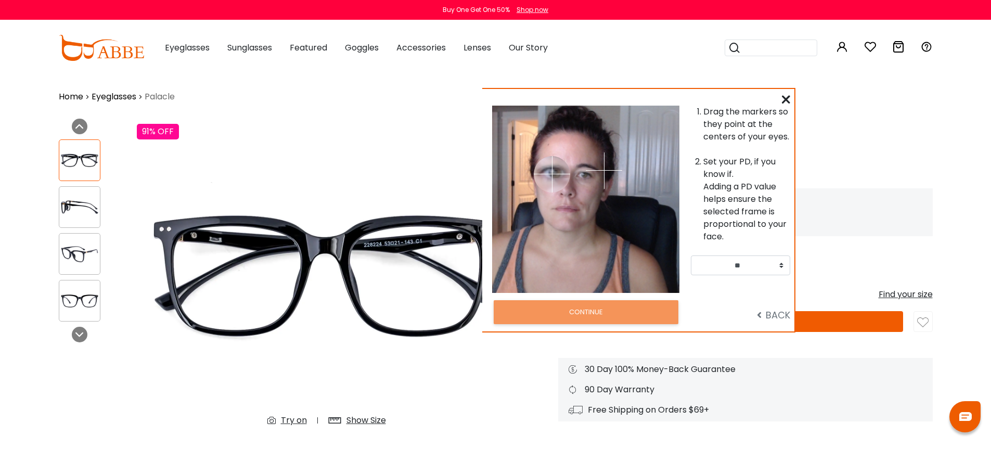
click at [552, 174] on img at bounding box center [552, 174] width 36 height 36
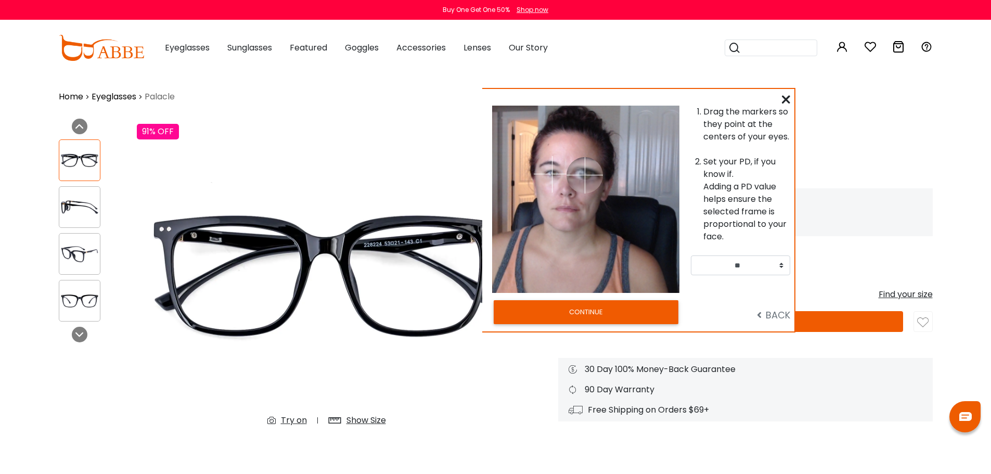
drag, startPoint x: 604, startPoint y: 168, endPoint x: 584, endPoint y: 175, distance: 20.2
click at [584, 175] on img at bounding box center [584, 175] width 36 height 36
click at [777, 264] on select "** ** ** ** ** ** ** ** ** ** ** ** ** ** ** ** ** ** ** ** ** ** ** ** ** ** *…" at bounding box center [740, 265] width 99 height 20
select select "**"
click at [691, 255] on select "** ** ** ** ** ** ** ** ** ** ** ** ** ** ** ** ** ** ** ** ** ** ** ** ** ** *…" at bounding box center [740, 265] width 99 height 20
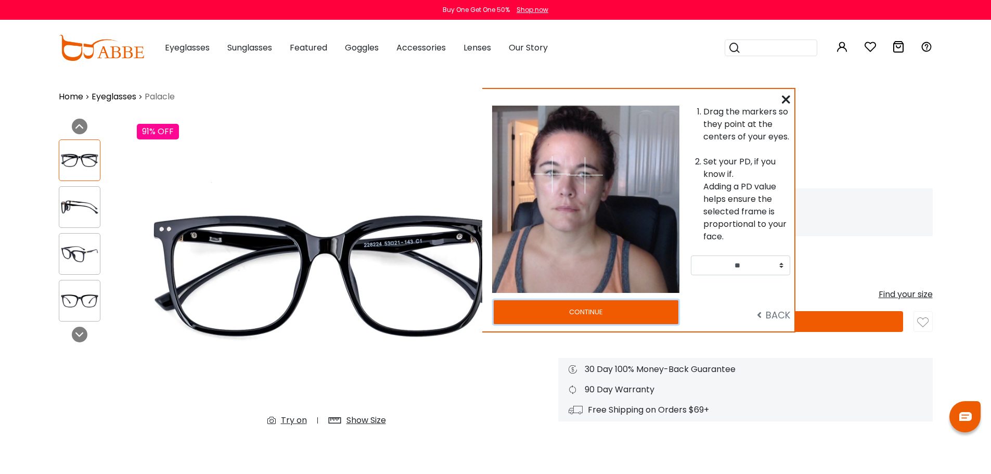
click at [537, 311] on button "CONTINUE" at bounding box center [585, 312] width 185 height 24
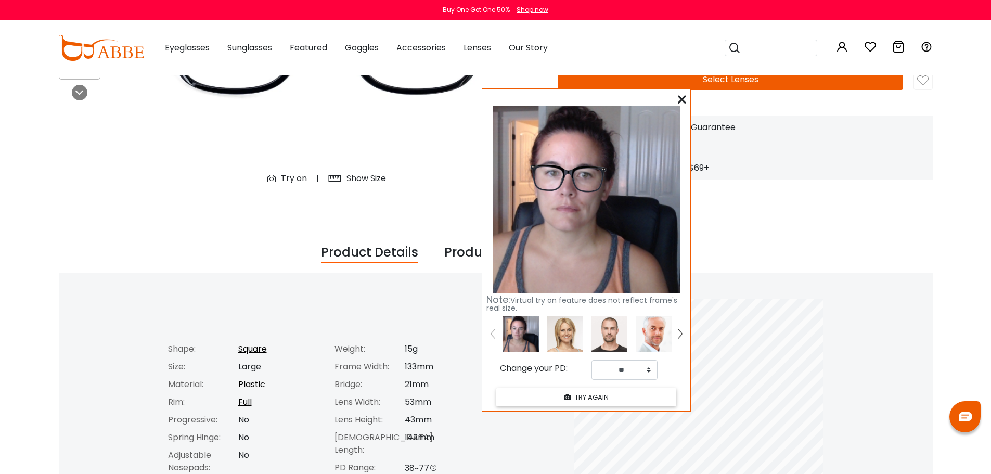
scroll to position [260, 0]
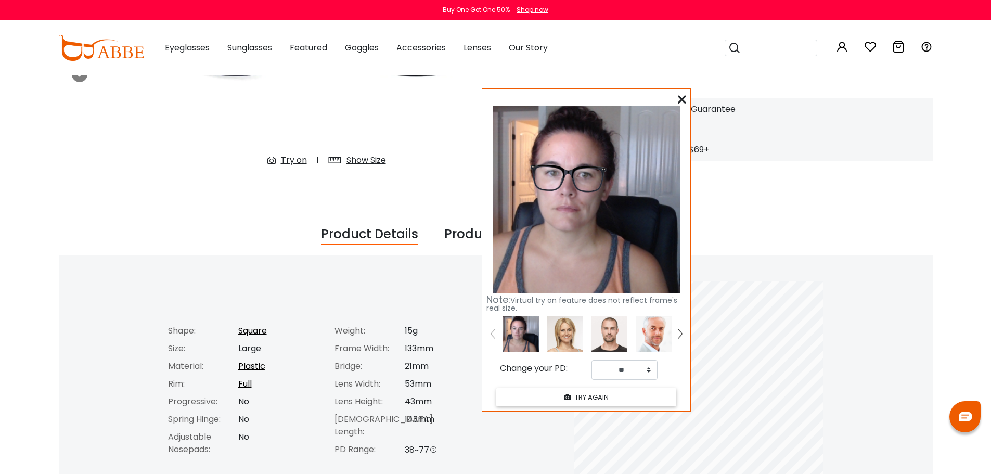
click at [681, 99] on icon at bounding box center [682, 99] width 8 height 8
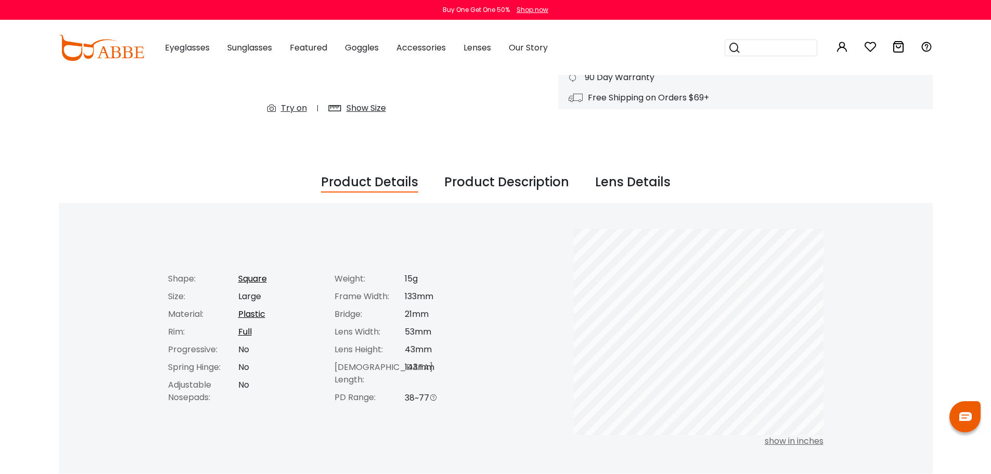
scroll to position [0, 0]
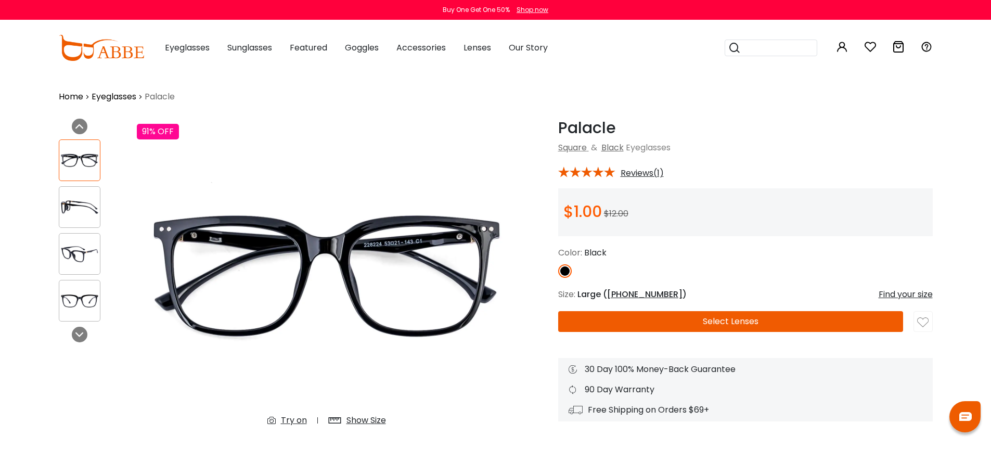
click at [818, 316] on button "Select Lenses" at bounding box center [730, 321] width 345 height 21
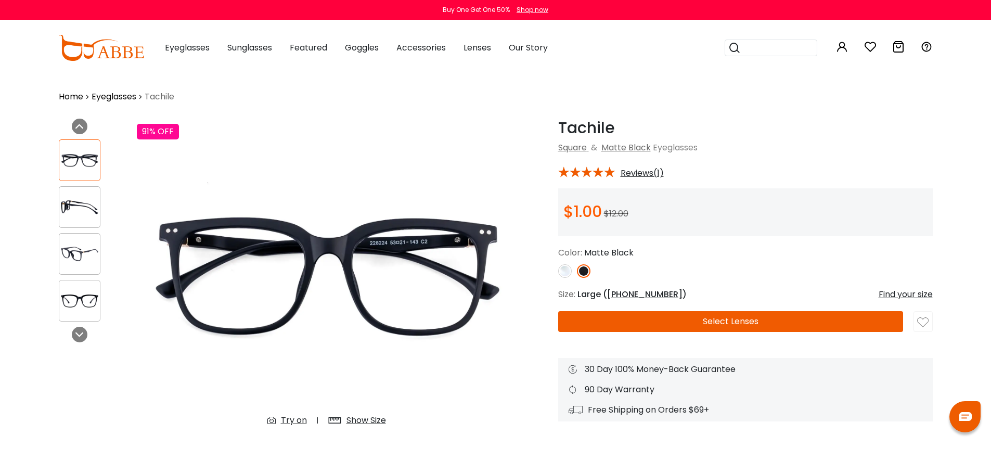
click at [298, 422] on div "Try on" at bounding box center [294, 420] width 26 height 12
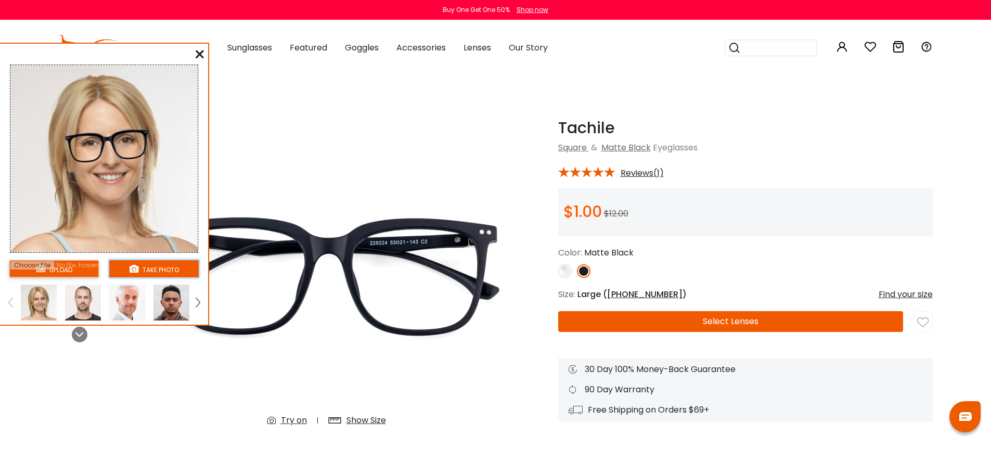
click at [149, 268] on button "take photo" at bounding box center [153, 268] width 89 height 17
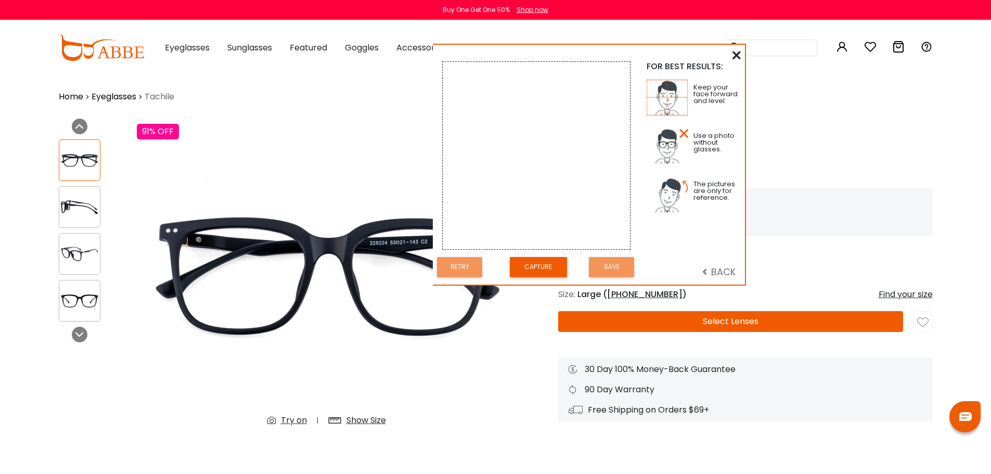
drag, startPoint x: 114, startPoint y: 51, endPoint x: 544, endPoint y: 50, distance: 430.0
click at [545, 50] on div "FOR BEST RESULTS: Keep your face forward and level. Use a photo without glasses…" at bounding box center [589, 165] width 312 height 240
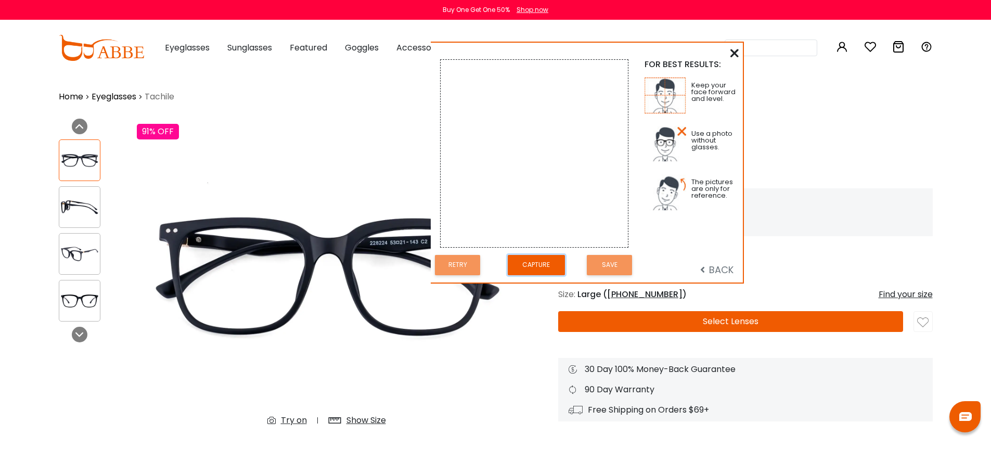
click at [532, 257] on button "Capture" at bounding box center [536, 265] width 57 height 20
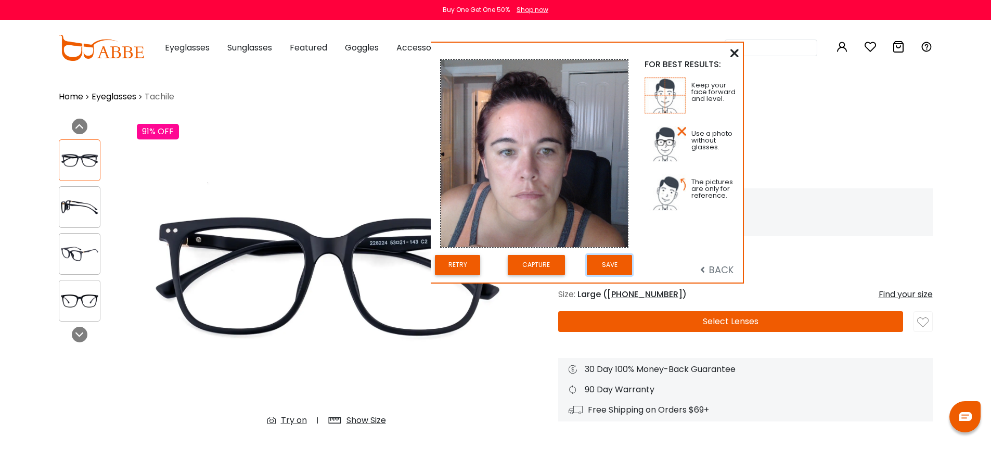
click at [599, 264] on button "Save" at bounding box center [609, 265] width 45 height 20
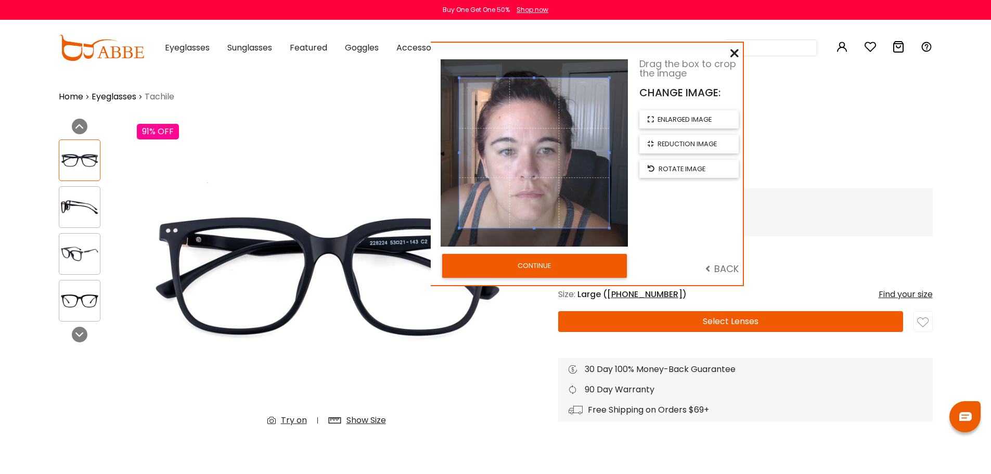
click at [551, 258] on button "CONTINUE" at bounding box center [534, 266] width 185 height 24
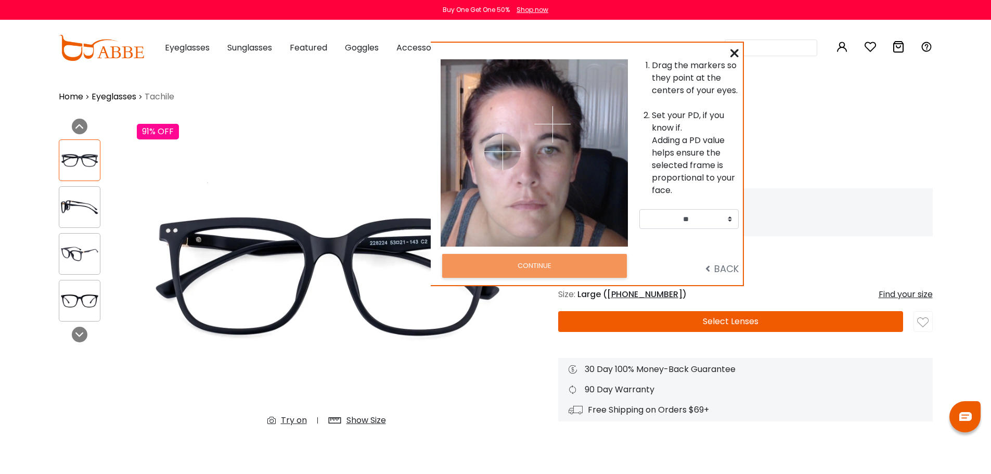
drag, startPoint x: 500, startPoint y: 122, endPoint x: 502, endPoint y: 152, distance: 30.3
click at [502, 152] on img at bounding box center [502, 152] width 36 height 36
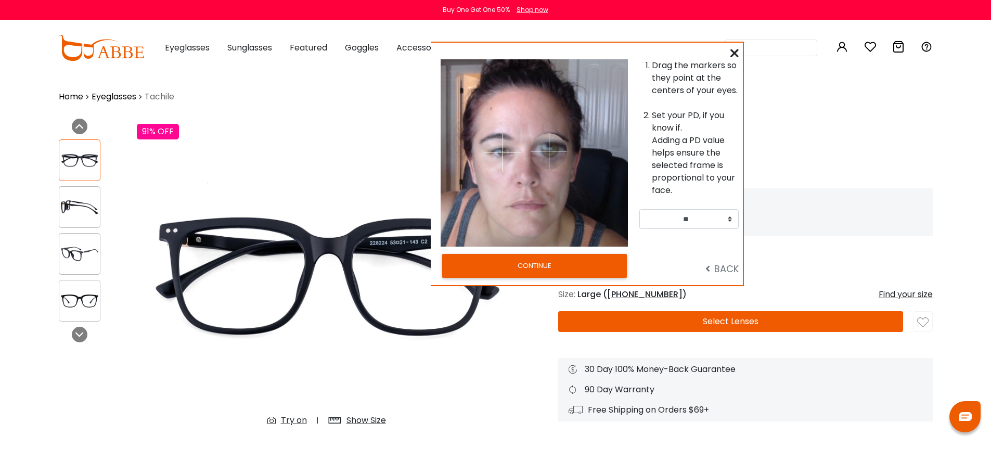
drag, startPoint x: 552, startPoint y: 124, endPoint x: 549, endPoint y: 151, distance: 27.3
click at [549, 151] on img at bounding box center [548, 151] width 36 height 36
click at [727, 220] on select "** ** ** ** ** ** ** ** ** ** ** ** ** ** ** ** ** ** ** ** ** ** ** ** ** ** *…" at bounding box center [688, 219] width 99 height 20
select select "**"
click at [639, 209] on select "** ** ** ** ** ** ** ** ** ** ** ** ** ** ** ** ** ** ** ** ** ** ** ** ** ** *…" at bounding box center [688, 219] width 99 height 20
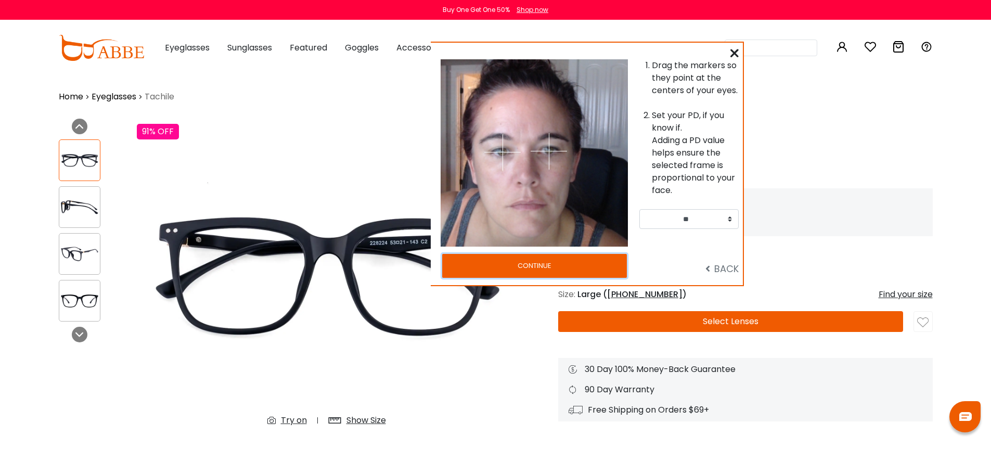
click at [560, 266] on button "CONTINUE" at bounding box center [534, 266] width 185 height 24
click at [697, 302] on div "Tachile Matte Black Square & Matte Black Eyeglasses * Reviews(1) $1.00" at bounding box center [745, 270] width 374 height 303
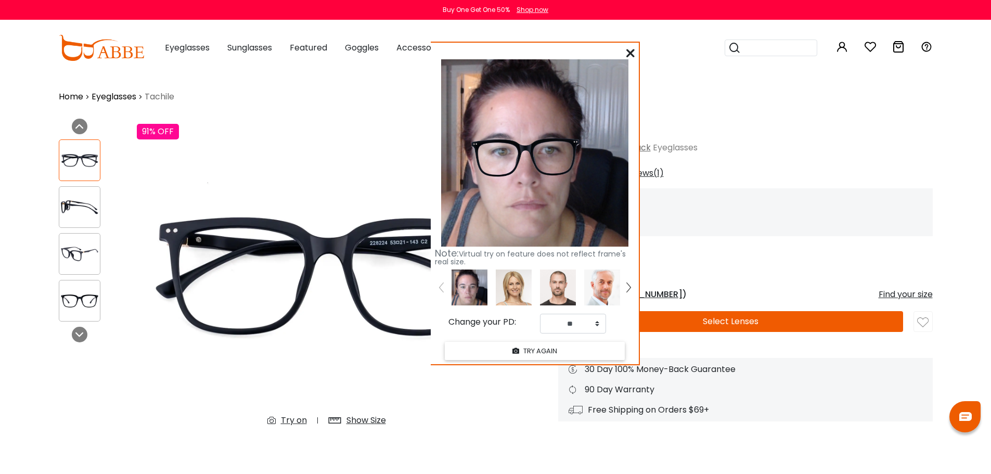
click at [538, 262] on div "Note: Virtual try on feature does not reflect frame's real size." at bounding box center [535, 257] width 200 height 17
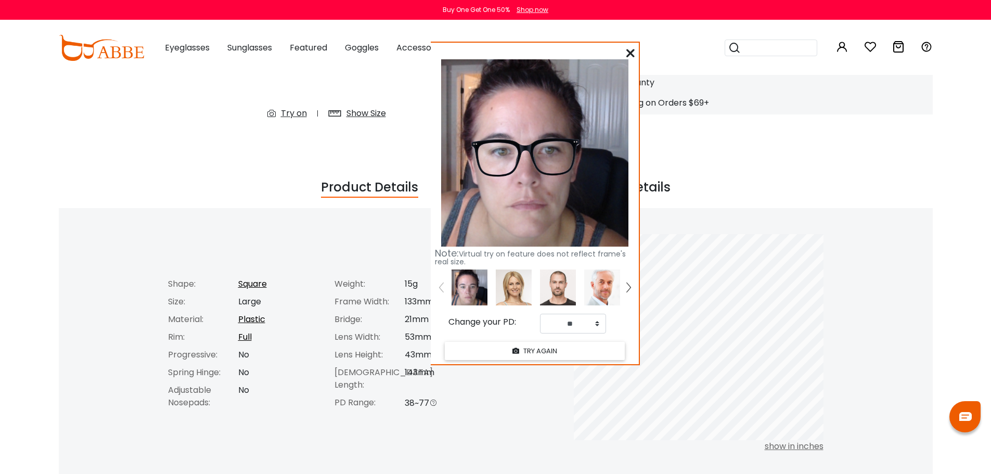
scroll to position [312, 0]
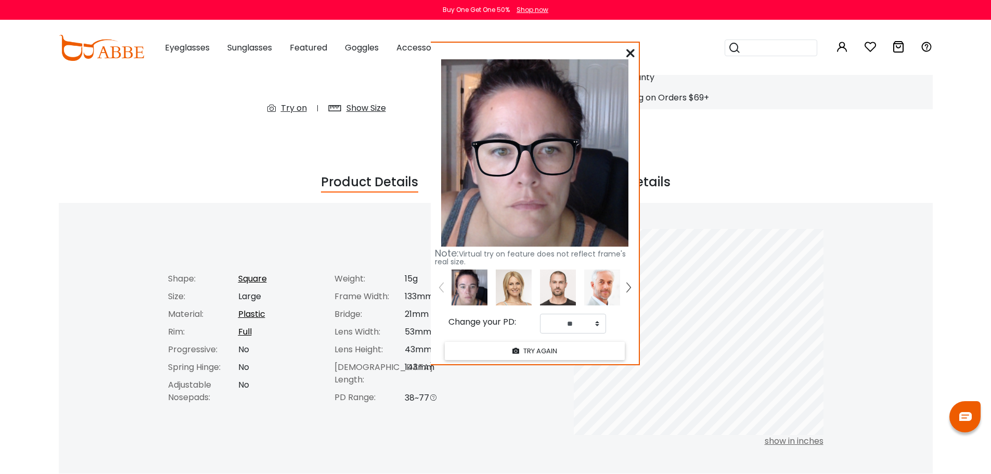
click at [628, 54] on icon at bounding box center [630, 53] width 8 height 8
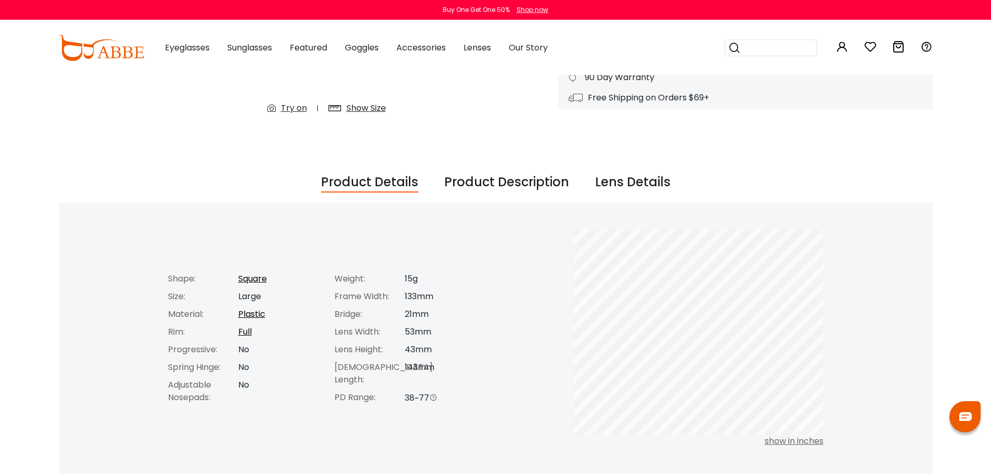
scroll to position [0, 0]
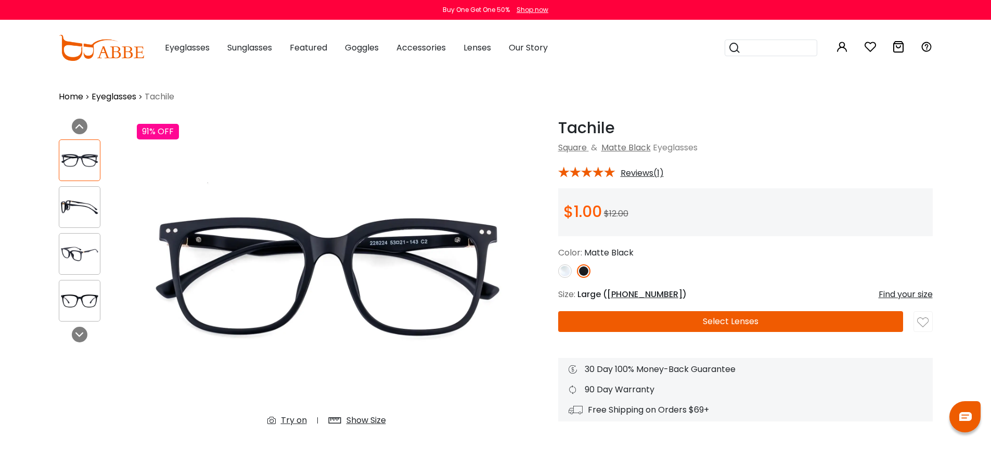
click at [697, 318] on button "Select Lenses" at bounding box center [730, 321] width 345 height 21
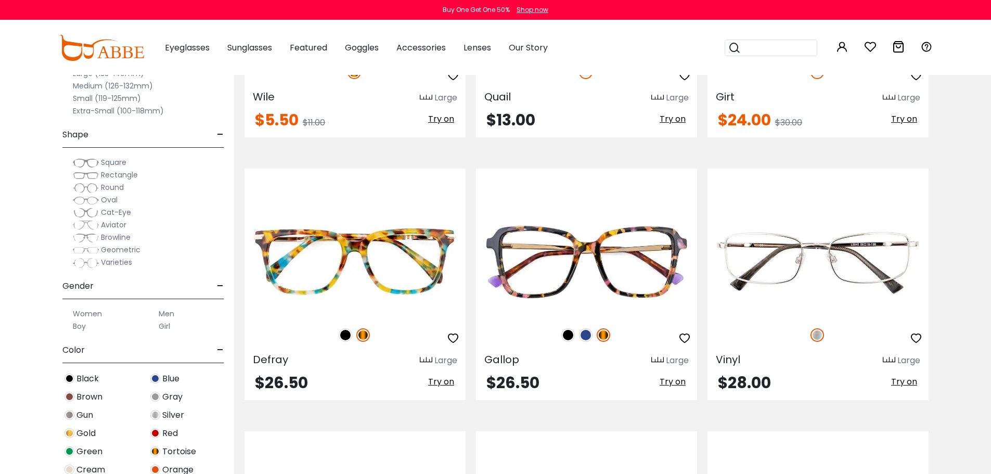
scroll to position [1716, 0]
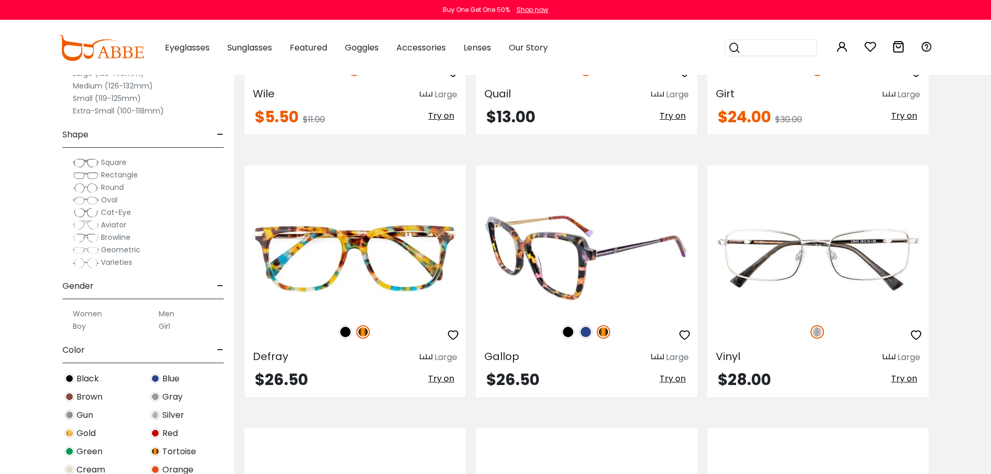
click at [567, 332] on img at bounding box center [568, 332] width 14 height 14
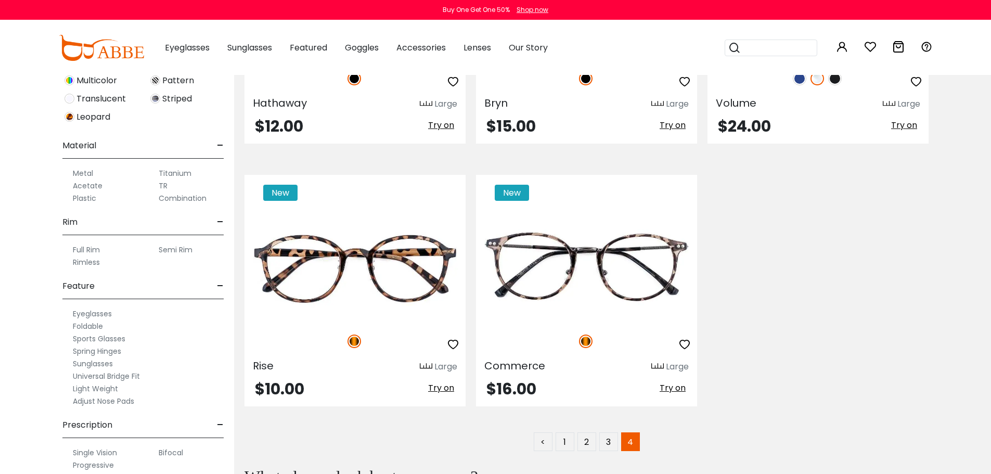
scroll to position [457, 0]
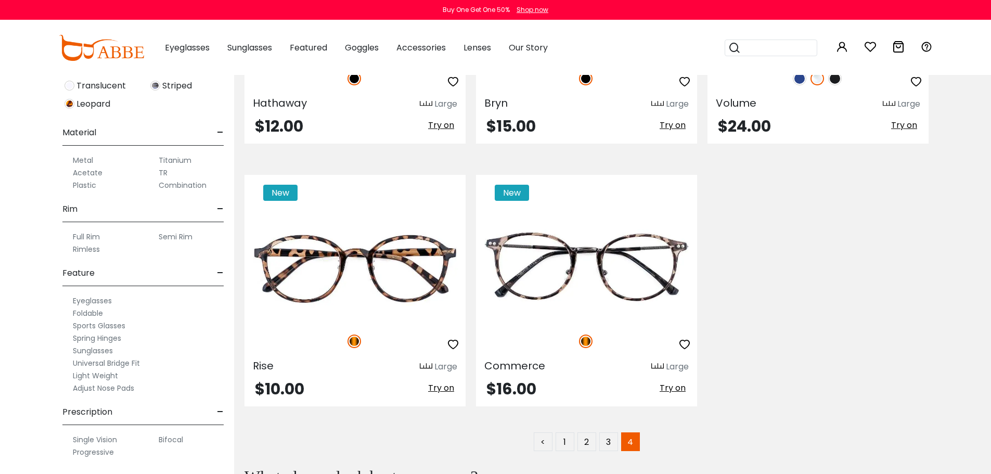
click at [222, 412] on span "-" at bounding box center [220, 411] width 7 height 25
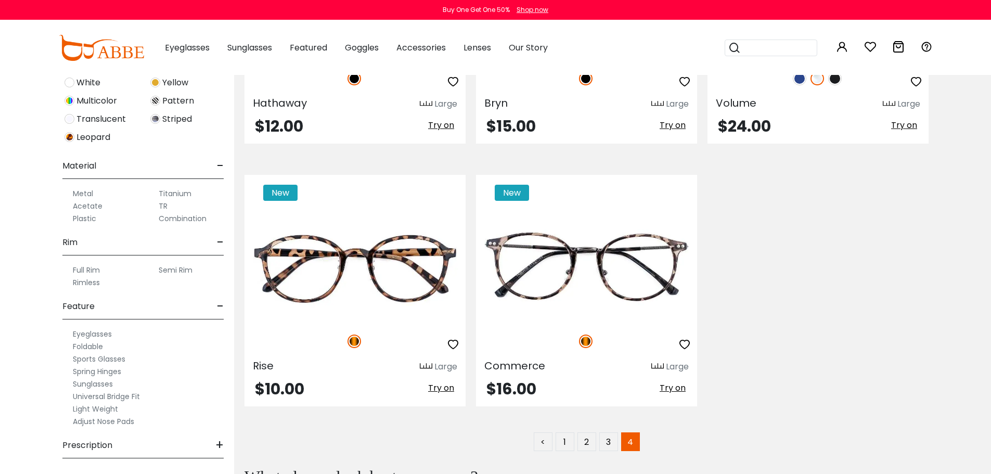
click at [220, 441] on span "+" at bounding box center [219, 445] width 8 height 25
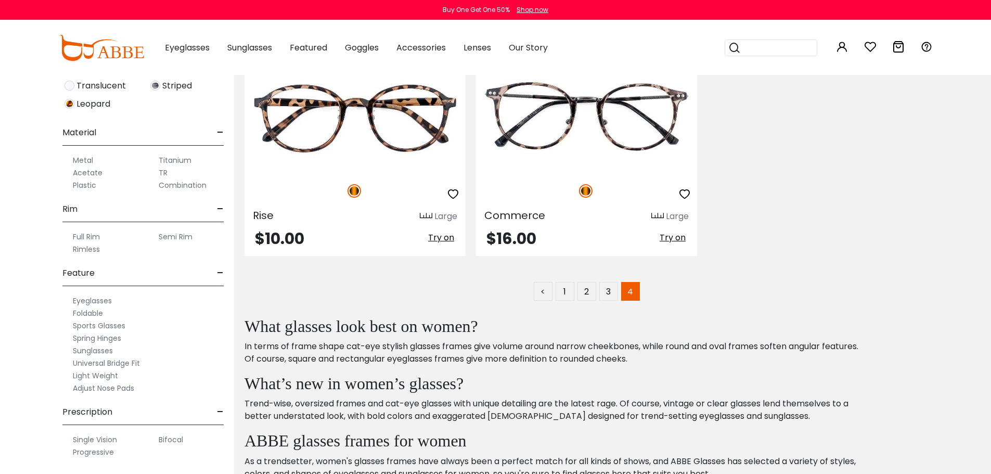
scroll to position [2912, 0]
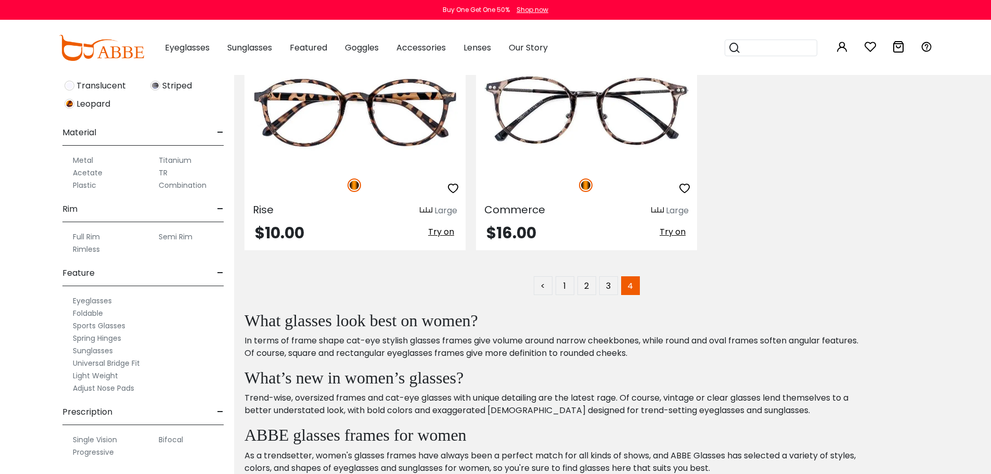
click at [107, 452] on label "Progressive" at bounding box center [93, 452] width 41 height 12
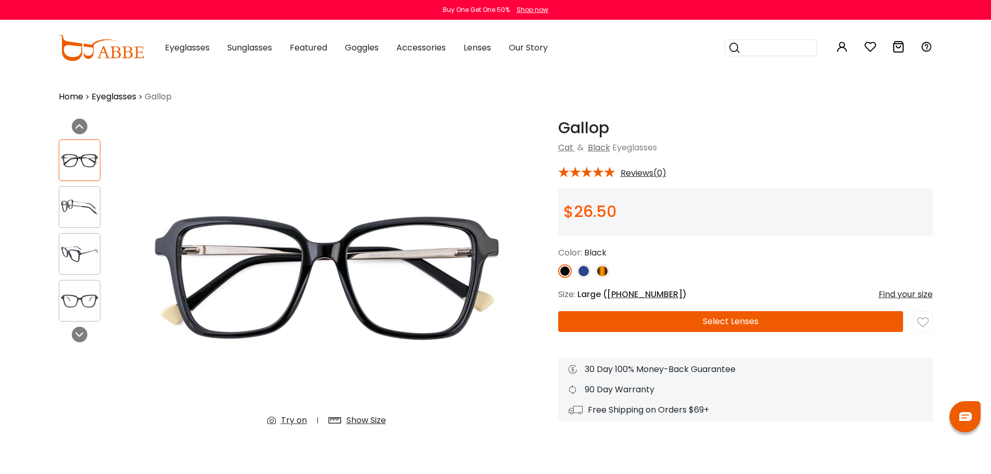
click at [295, 416] on div "Try on" at bounding box center [294, 420] width 26 height 12
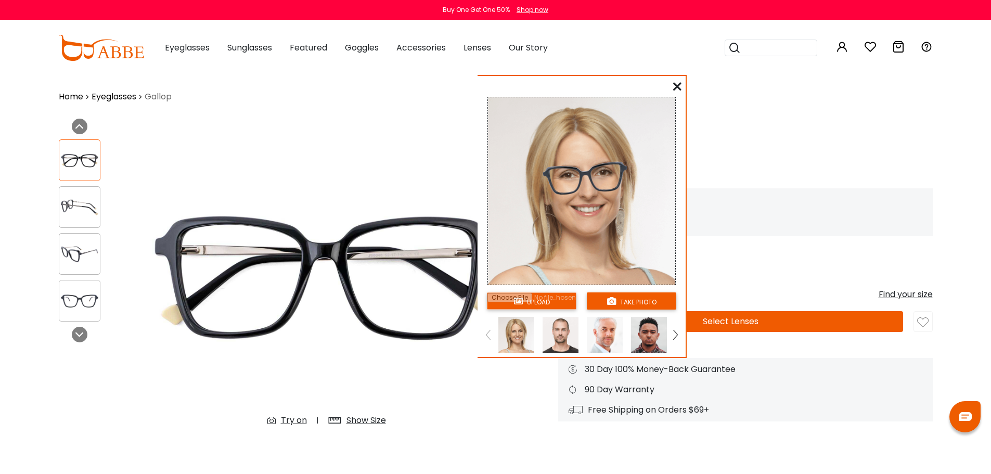
drag, startPoint x: 146, startPoint y: 56, endPoint x: 644, endPoint y: 90, distance: 499.9
click at [644, 90] on div "upload take photo" at bounding box center [581, 218] width 208 height 277
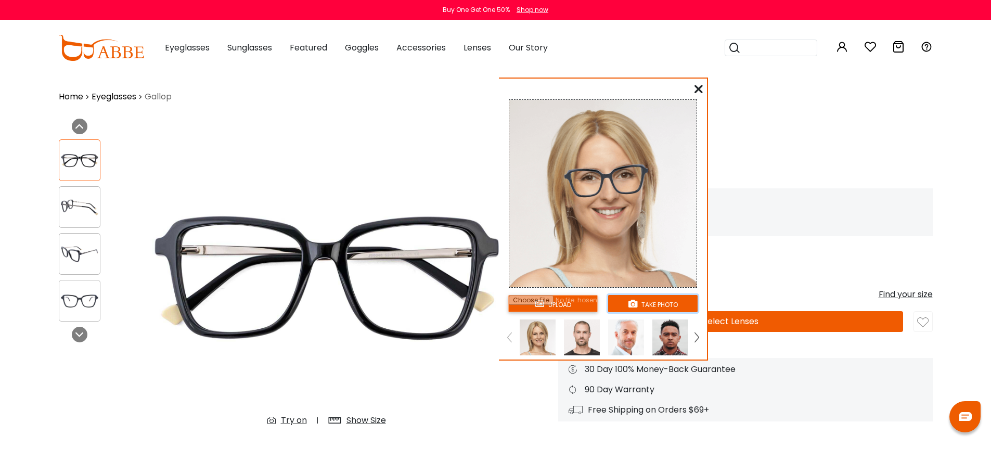
click at [635, 308] on button "take photo" at bounding box center [652, 303] width 89 height 17
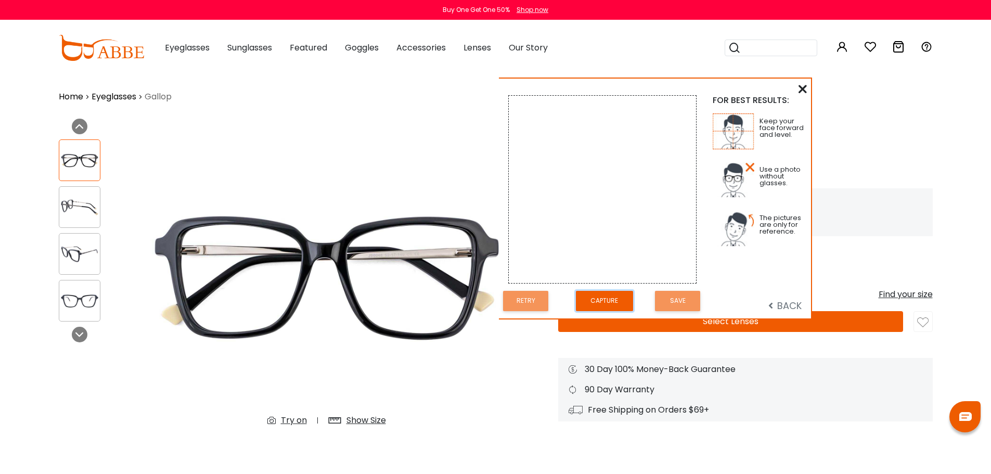
click at [606, 301] on button "Capture" at bounding box center [604, 301] width 57 height 20
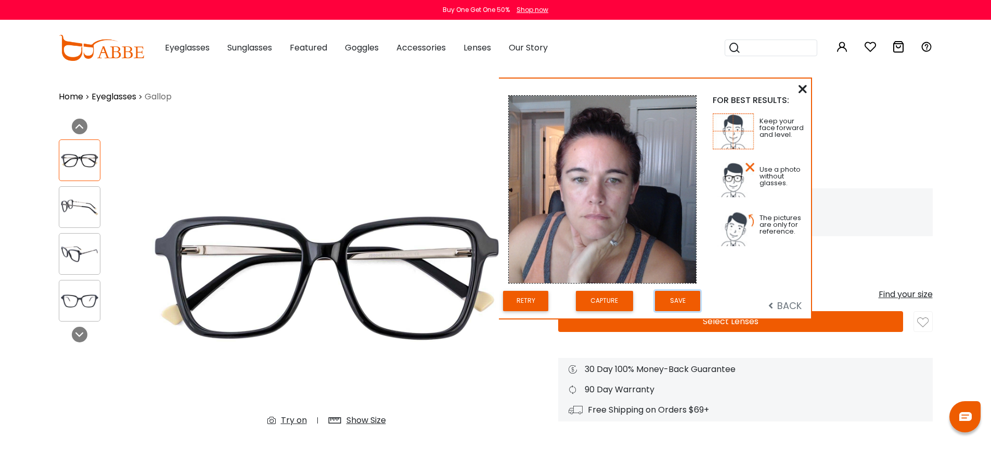
click at [679, 298] on button "Save" at bounding box center [677, 301] width 45 height 20
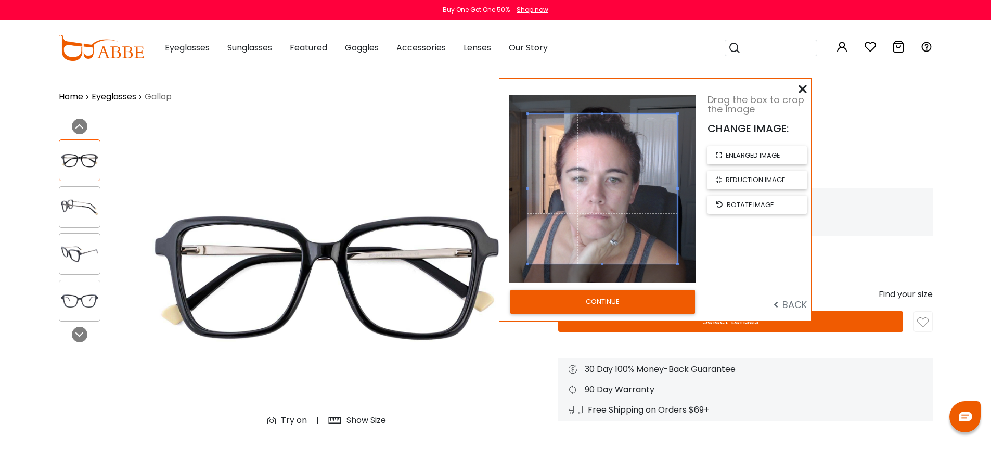
click at [593, 294] on button "CONTINUE" at bounding box center [602, 302] width 185 height 24
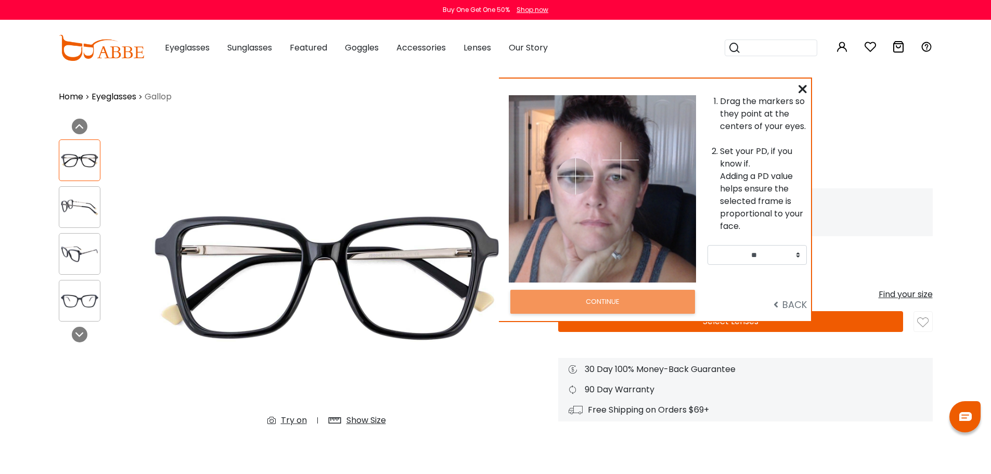
drag, startPoint x: 566, startPoint y: 160, endPoint x: 575, endPoint y: 176, distance: 17.9
click at [575, 176] on img at bounding box center [575, 176] width 36 height 36
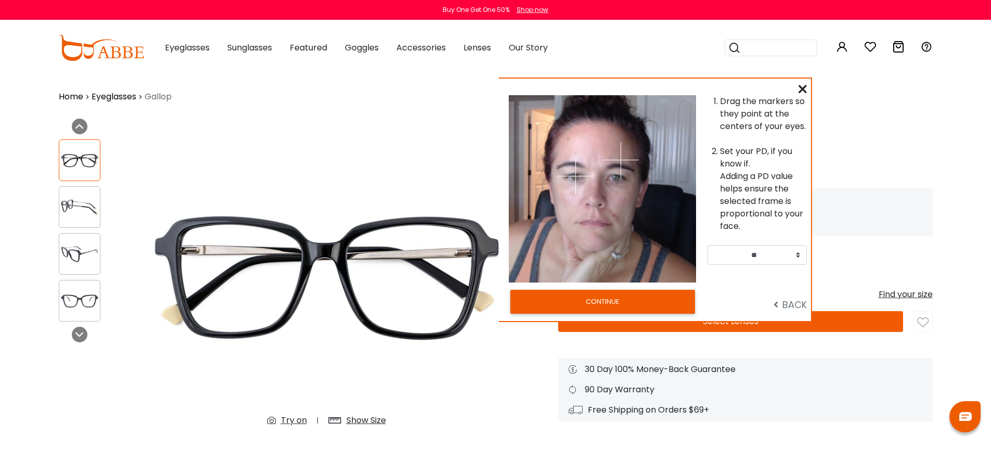
click at [614, 178] on img at bounding box center [620, 160] width 36 height 36
click at [618, 177] on img at bounding box center [618, 178] width 36 height 36
click at [795, 251] on select "** ** ** ** ** ** ** ** ** ** ** ** ** ** ** ** ** ** ** ** ** ** ** ** ** ** *…" at bounding box center [756, 255] width 99 height 20
select select "**"
click at [707, 245] on select "** ** ** ** ** ** ** ** ** ** ** ** ** ** ** ** ** ** ** ** ** ** ** ** ** ** *…" at bounding box center [756, 255] width 99 height 20
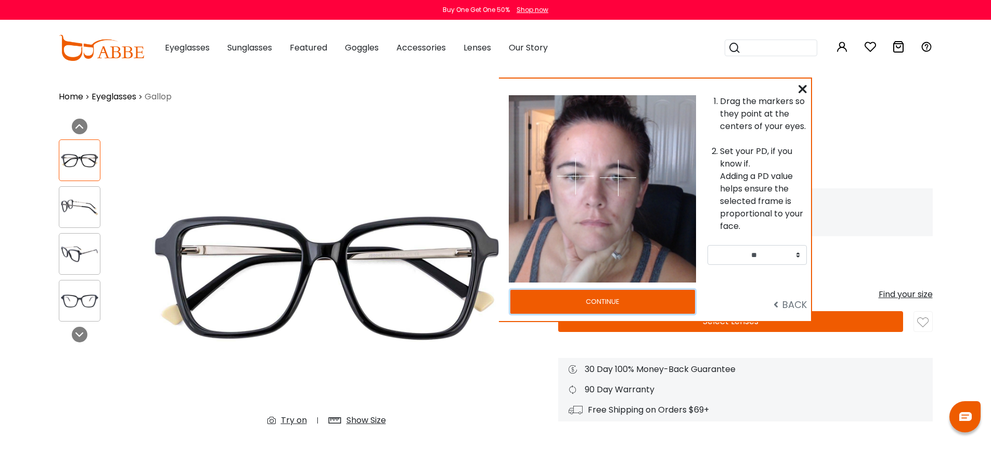
click at [630, 298] on button "CONTINUE" at bounding box center [602, 302] width 185 height 24
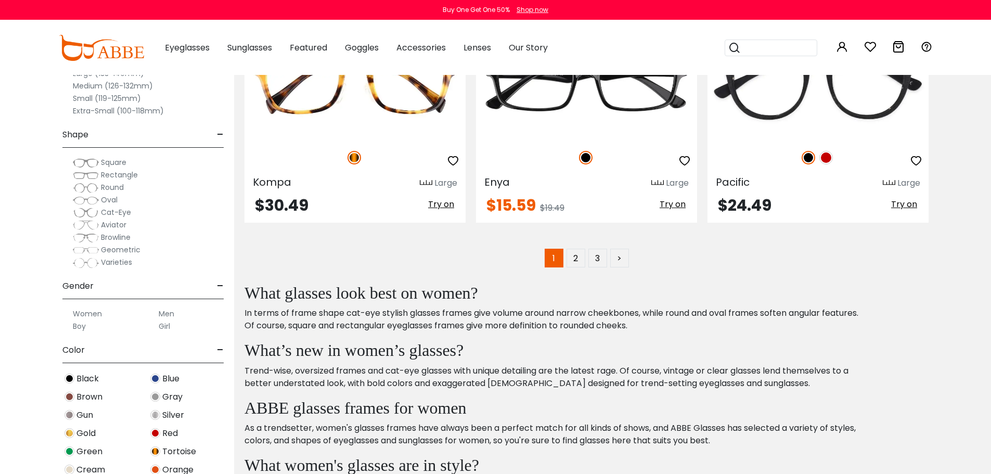
scroll to position [5356, 0]
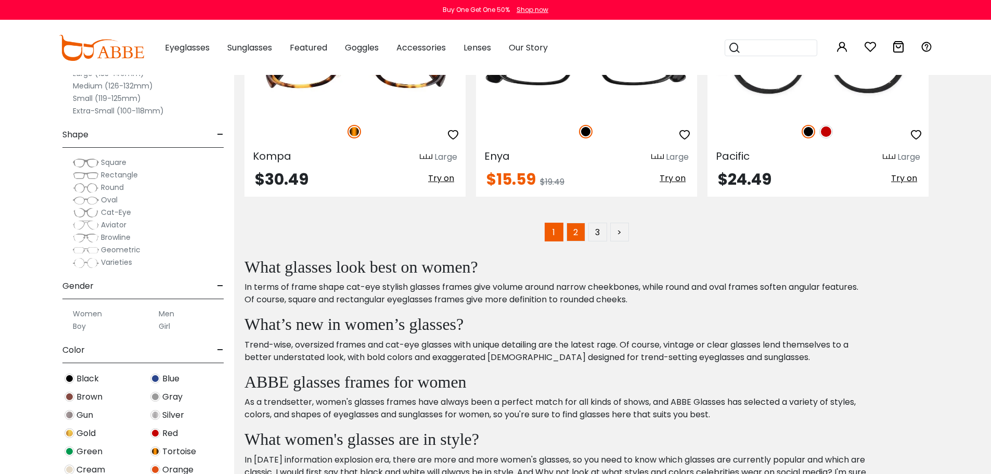
click at [572, 231] on link "2" at bounding box center [575, 232] width 19 height 19
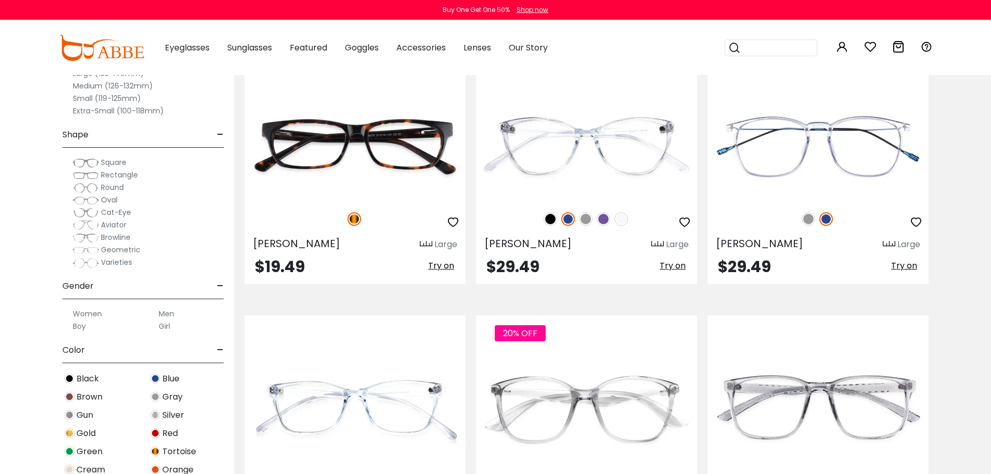
scroll to position [260, 0]
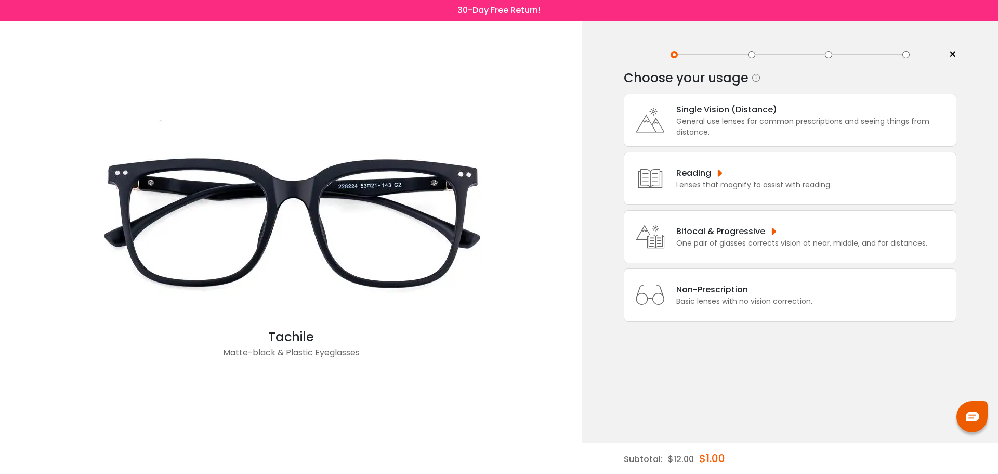
click at [763, 235] on div "Bifocal & Progressive" at bounding box center [802, 231] width 251 height 13
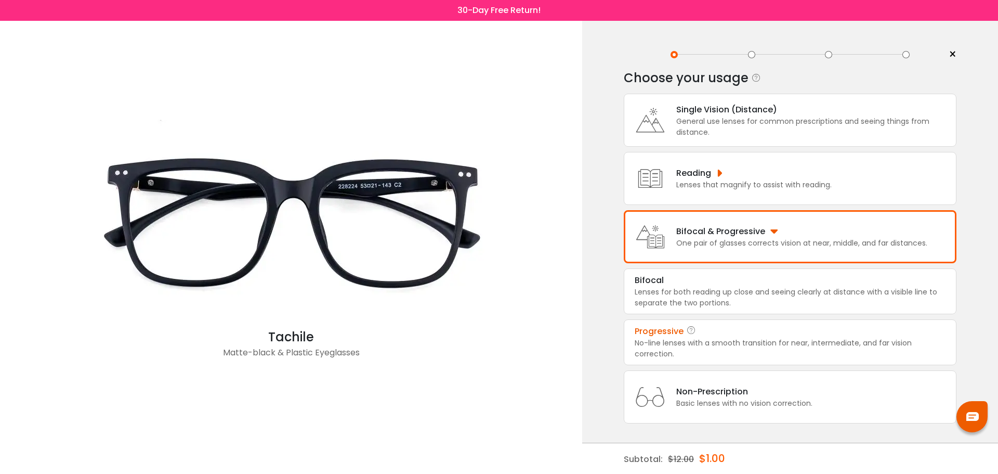
click at [789, 337] on div "No-line lenses with a smooth transition for near, intermediate, and far vision …" at bounding box center [790, 348] width 311 height 22
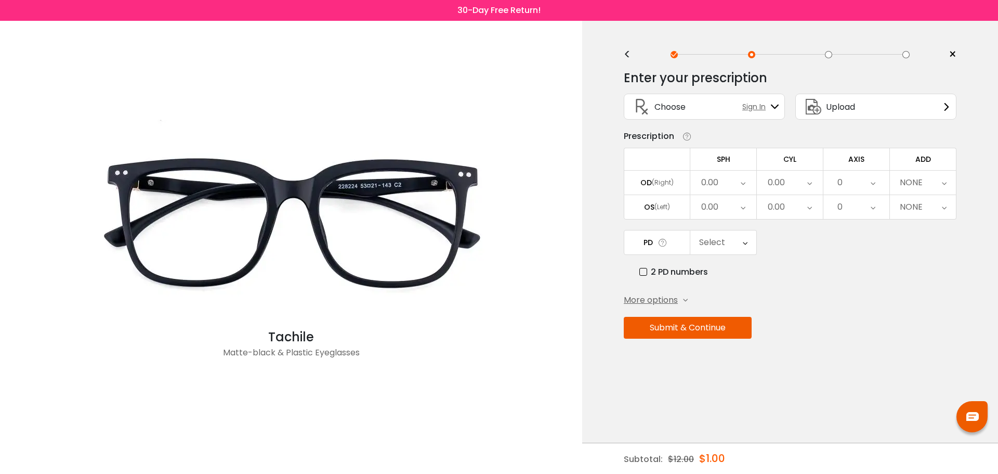
click at [747, 188] on div "0.00" at bounding box center [724, 183] width 66 height 24
click at [744, 211] on li "-0.75" at bounding box center [724, 215] width 66 height 19
click at [789, 188] on div "0.00" at bounding box center [790, 183] width 66 height 24
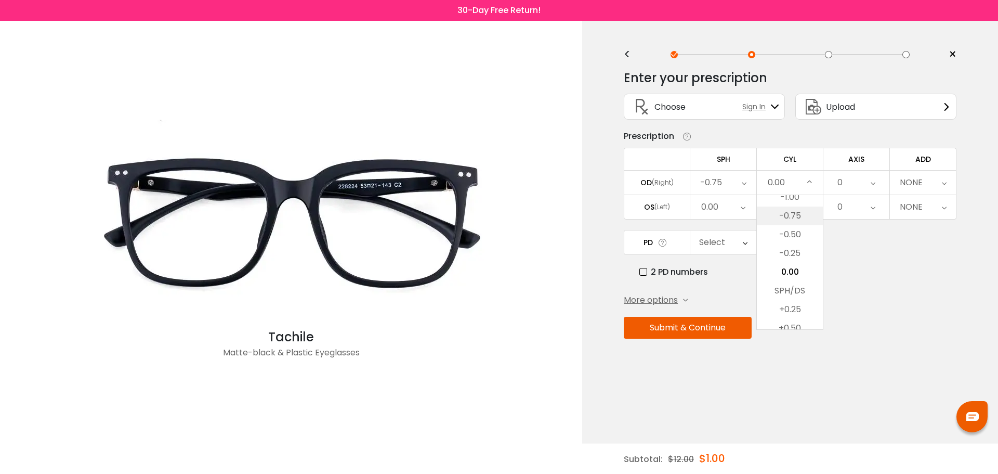
click at [791, 217] on li "-0.75" at bounding box center [790, 215] width 66 height 19
click at [850, 184] on div "0" at bounding box center [857, 183] width 66 height 24
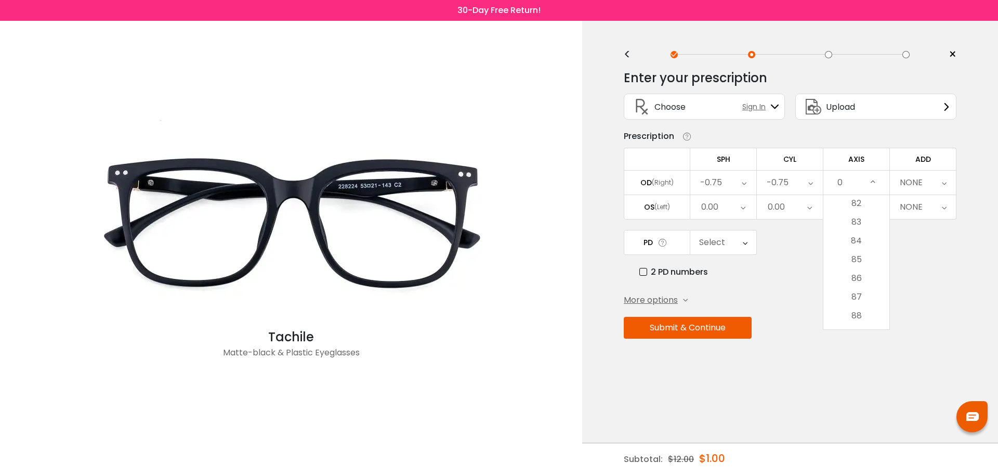
scroll to position [1560, 0]
click at [859, 268] on li "87" at bounding box center [857, 273] width 66 height 19
click at [925, 186] on div "NONE" at bounding box center [923, 183] width 66 height 24
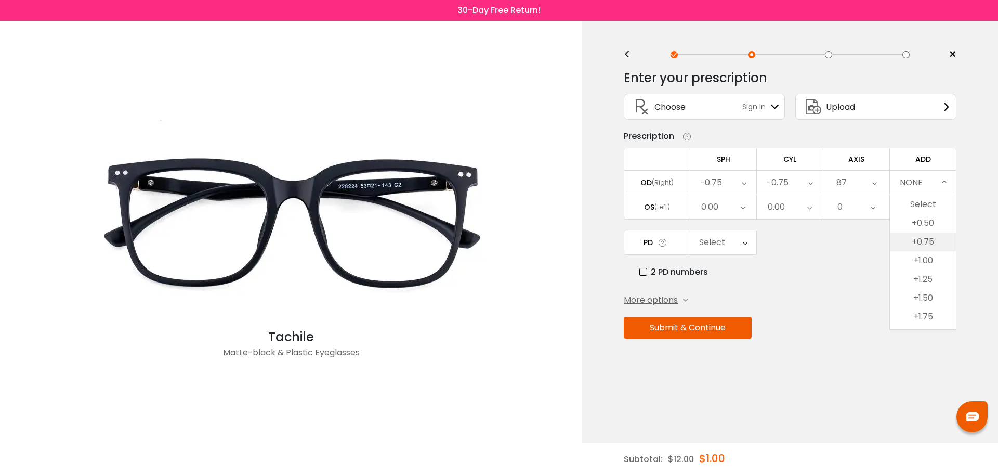
scroll to position [52, 0]
click at [932, 213] on li "+1.00" at bounding box center [923, 208] width 66 height 19
click at [718, 203] on div "0.00" at bounding box center [709, 207] width 17 height 21
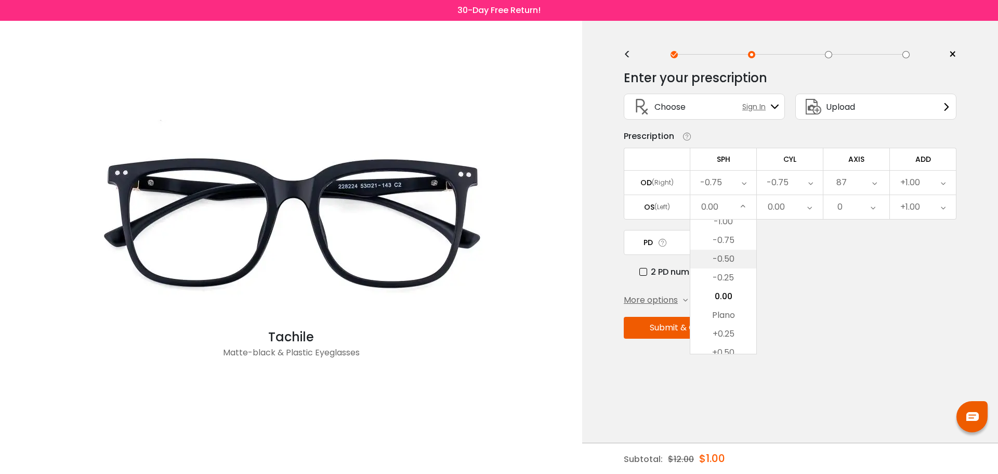
click at [737, 263] on li "-0.50" at bounding box center [724, 259] width 66 height 19
click at [685, 271] on label "2 PD numbers" at bounding box center [674, 271] width 69 height 13
click at [722, 243] on div "Right PD" at bounding box center [714, 242] width 34 height 21
click at [732, 268] on li "29.5" at bounding box center [724, 275] width 66 height 19
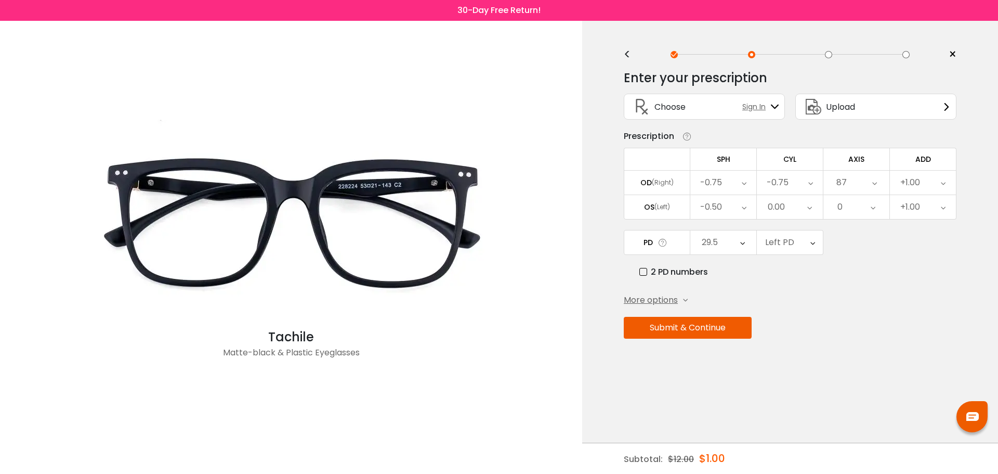
click at [779, 246] on div "Left PD" at bounding box center [779, 242] width 29 height 21
click at [785, 286] on li "30.0" at bounding box center [790, 294] width 66 height 19
click at [630, 302] on span "More options" at bounding box center [651, 300] width 54 height 12
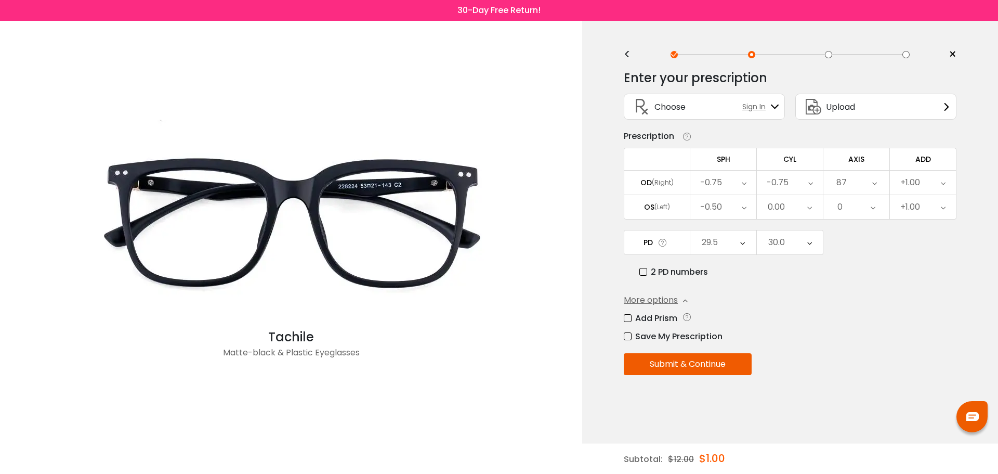
click at [630, 302] on span "More options" at bounding box center [651, 300] width 54 height 12
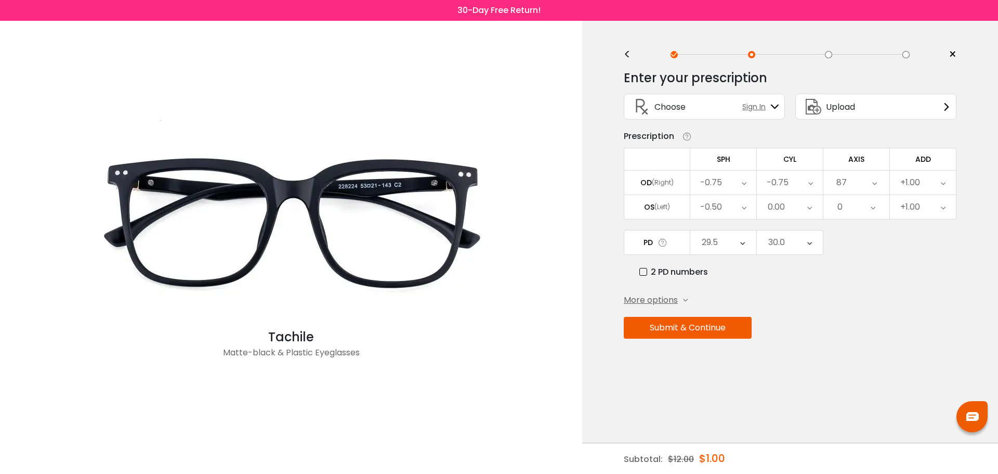
click at [658, 332] on button "Submit & Continue" at bounding box center [688, 328] width 128 height 22
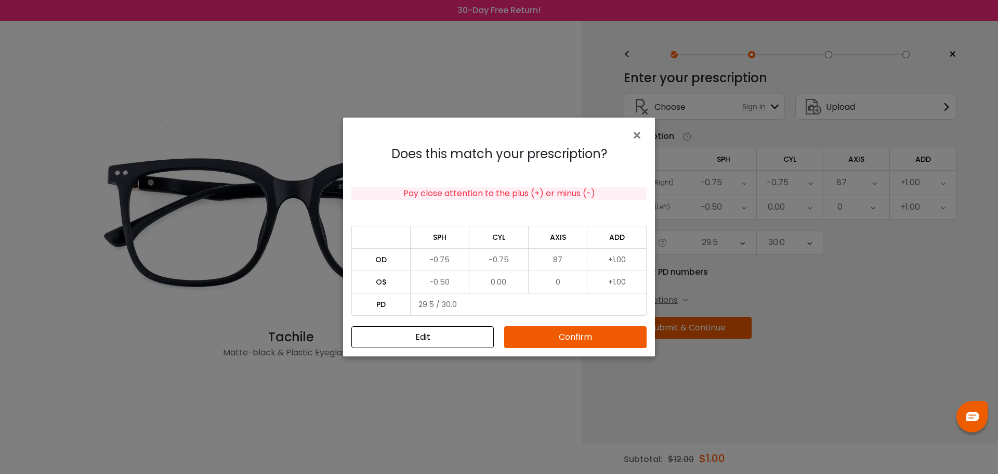
click at [570, 334] on button "Confirm" at bounding box center [575, 337] width 142 height 22
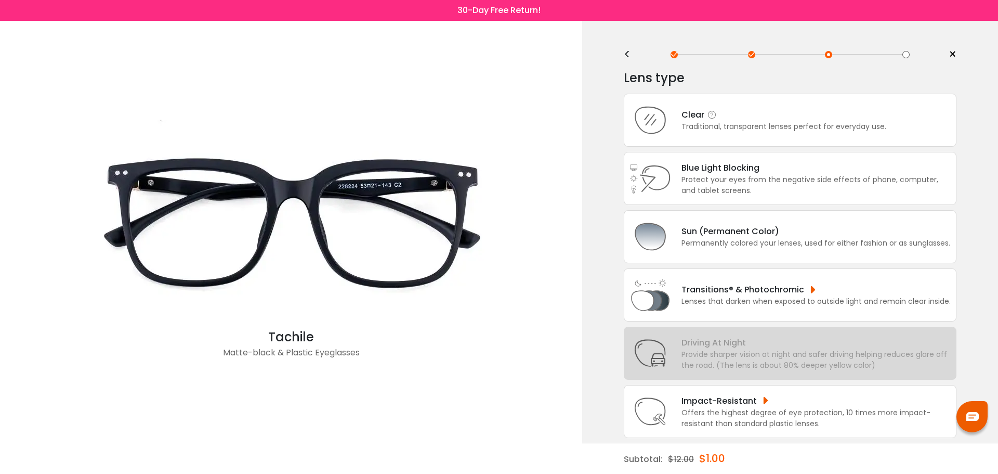
click at [783, 136] on div "Clear Traditional, transparent lenses perfect for everyday use." at bounding box center [790, 120] width 333 height 53
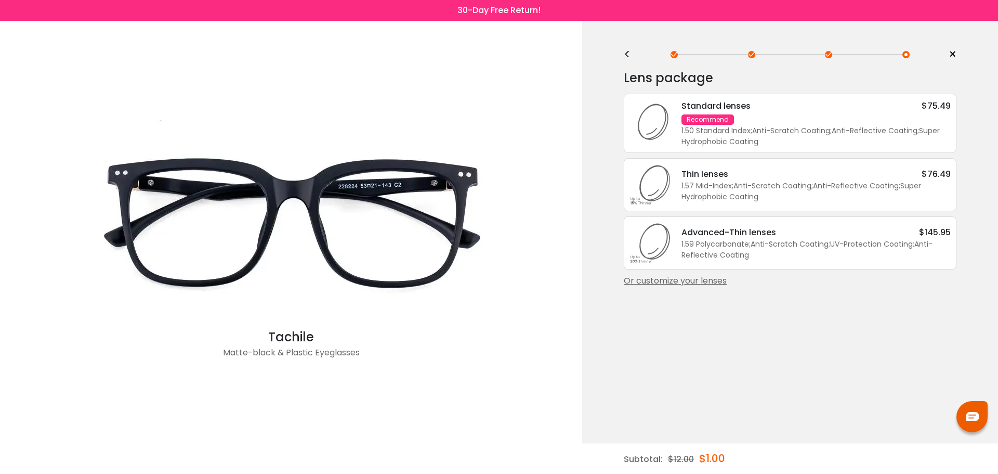
click at [783, 136] on div "1.50 Standard Index ; Anti-Scratch Coating ; Anti-Reflective Coating ; Super Hy…" at bounding box center [816, 136] width 269 height 22
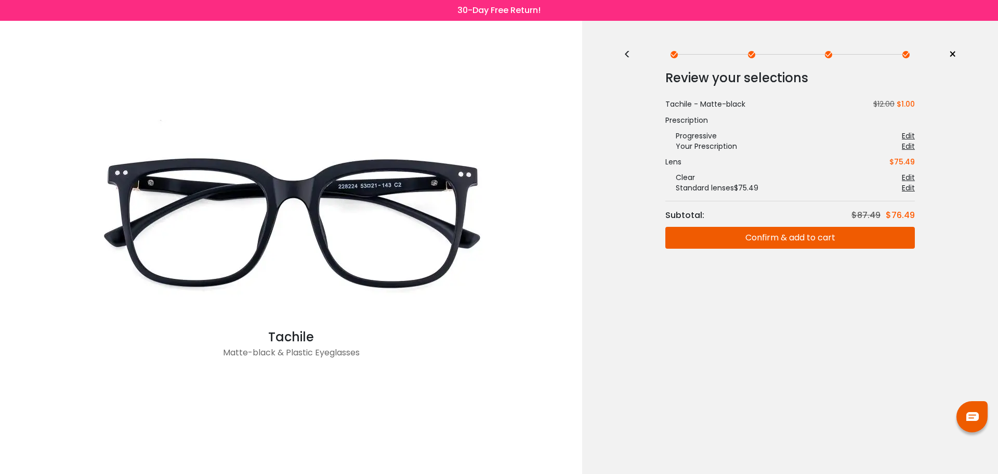
click at [787, 240] on button "Confirm & add to cart" at bounding box center [791, 238] width 250 height 22
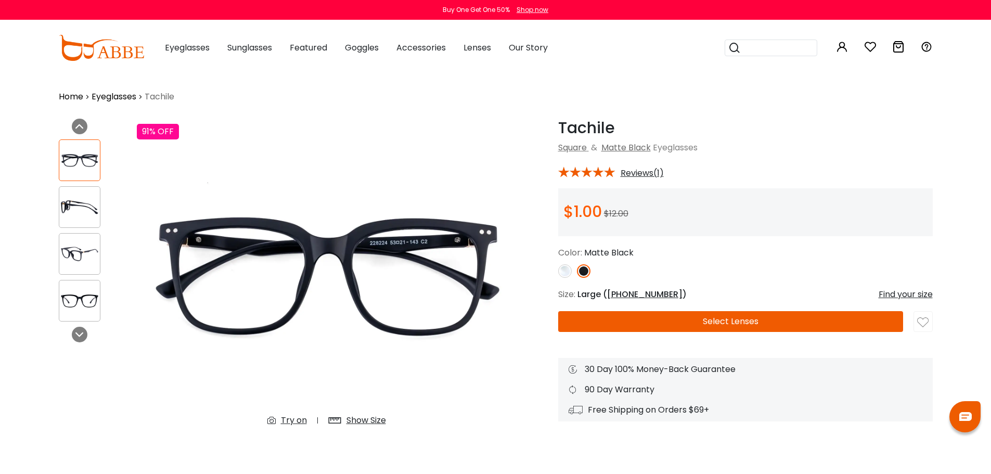
click at [893, 47] on icon at bounding box center [898, 47] width 12 height 12
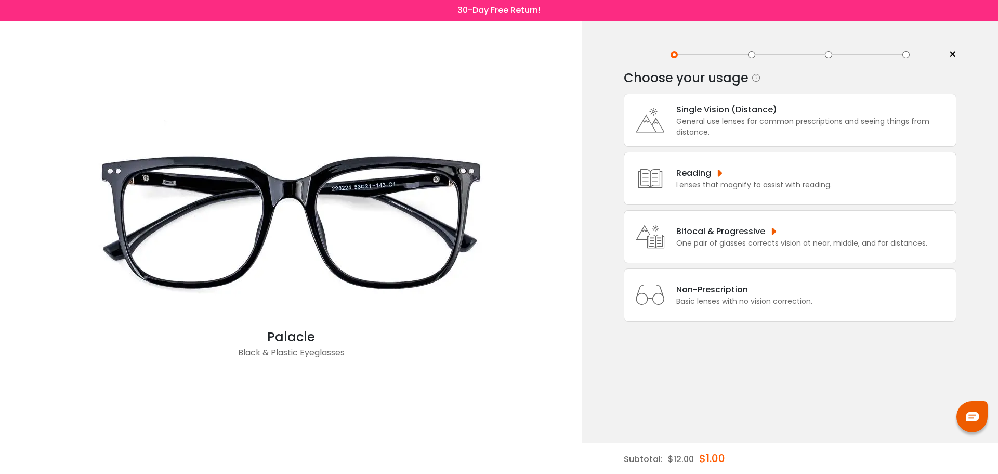
click at [739, 226] on div "Bifocal & Progressive" at bounding box center [802, 231] width 251 height 13
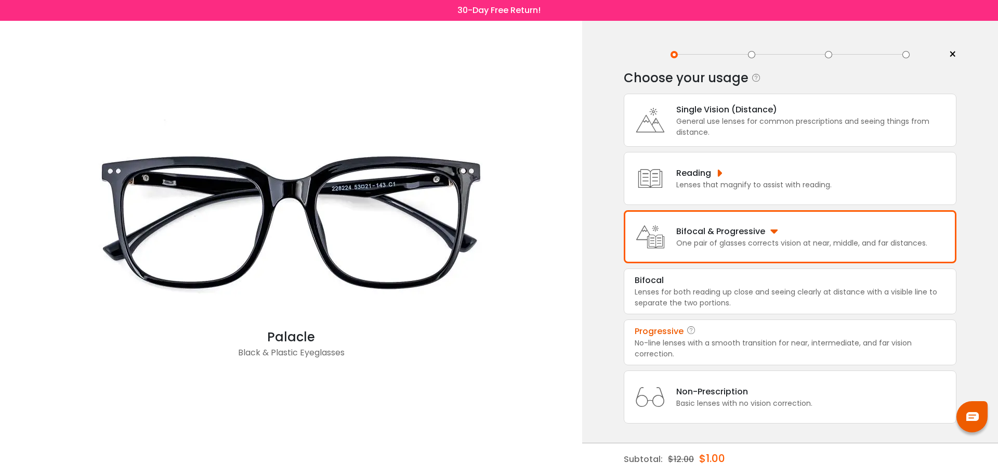
click at [738, 331] on div "Progressive" at bounding box center [790, 331] width 311 height 12
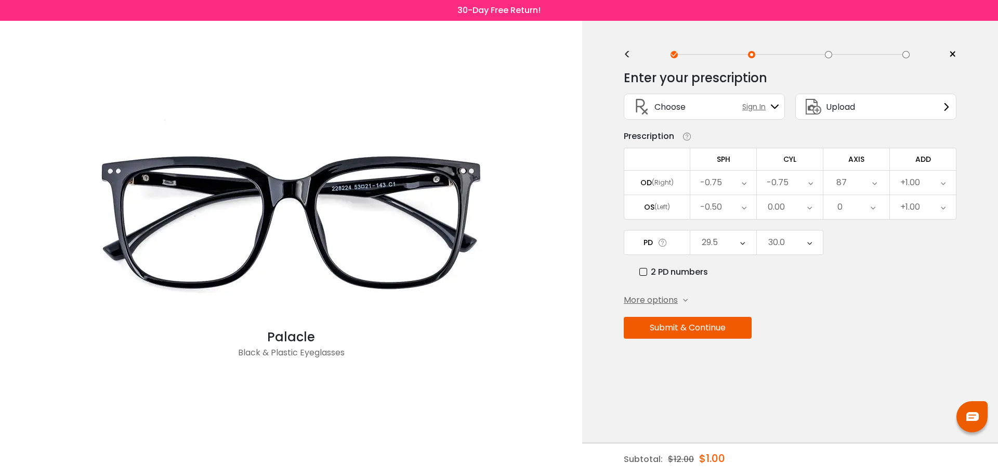
click at [729, 325] on button "Submit & Continue" at bounding box center [688, 328] width 128 height 22
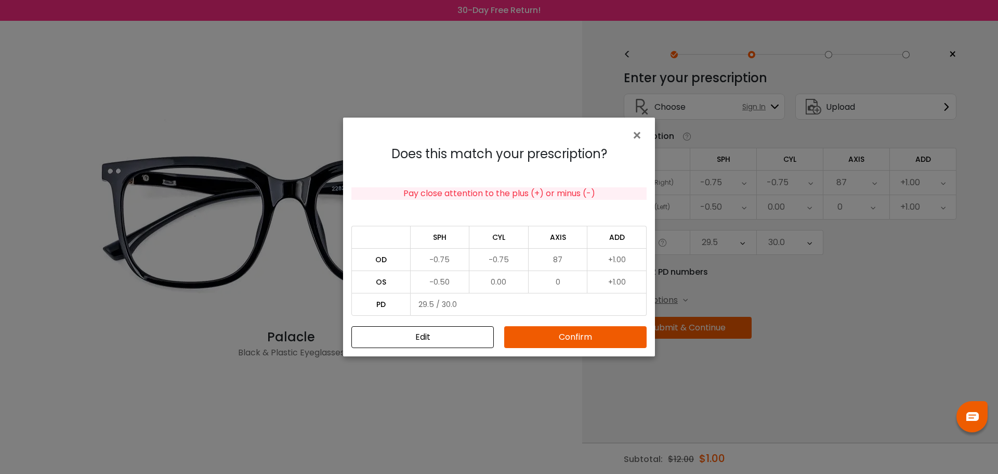
click at [576, 333] on button "Confirm" at bounding box center [575, 337] width 142 height 22
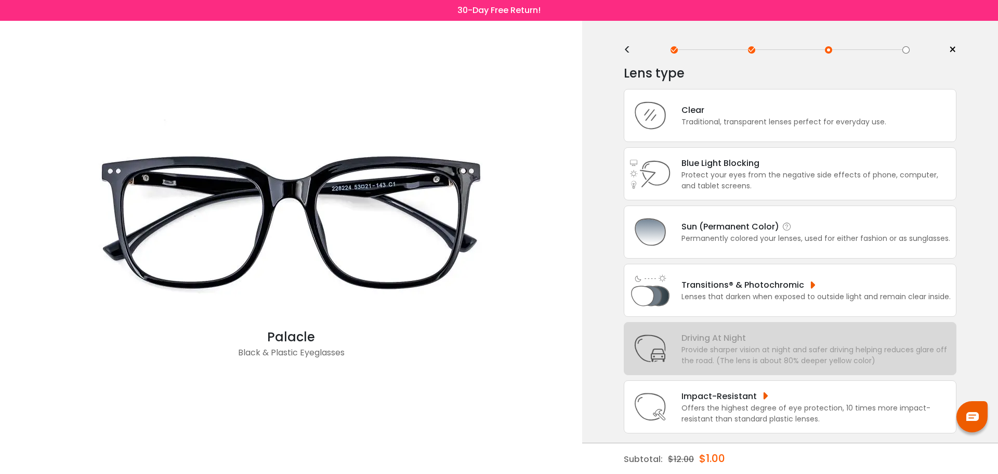
scroll to position [6, 0]
click at [924, 115] on div "Clear Traditional, transparent lenses perfect for everyday use." at bounding box center [790, 114] width 333 height 53
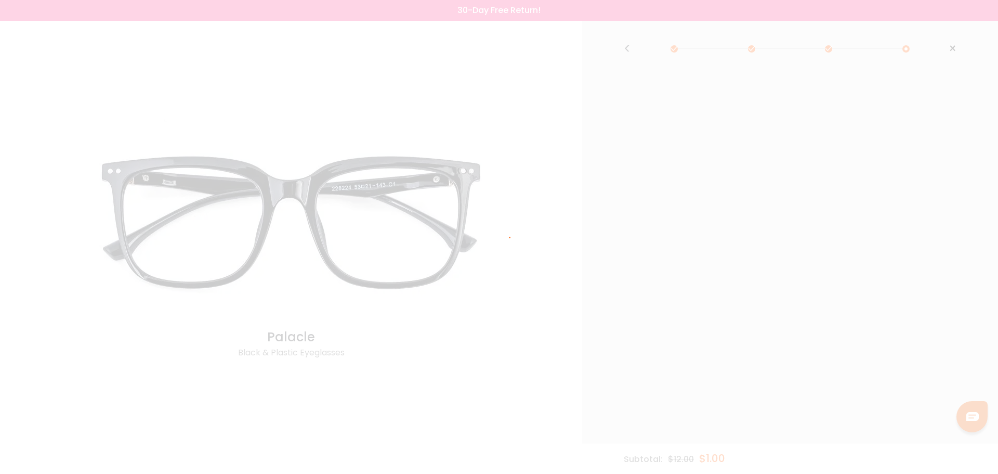
scroll to position [0, 0]
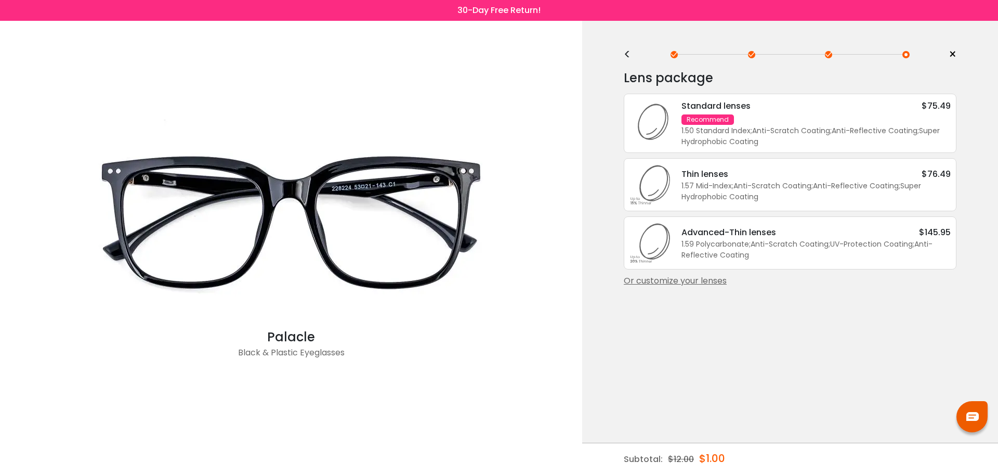
click at [723, 282] on div "Or customize your lenses" at bounding box center [790, 281] width 333 height 12
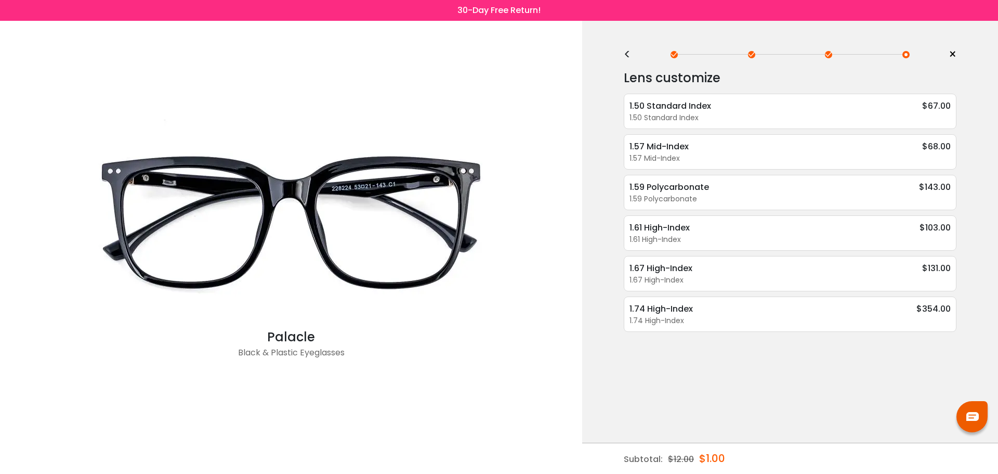
click at [631, 56] on div "<" at bounding box center [632, 54] width 16 height 8
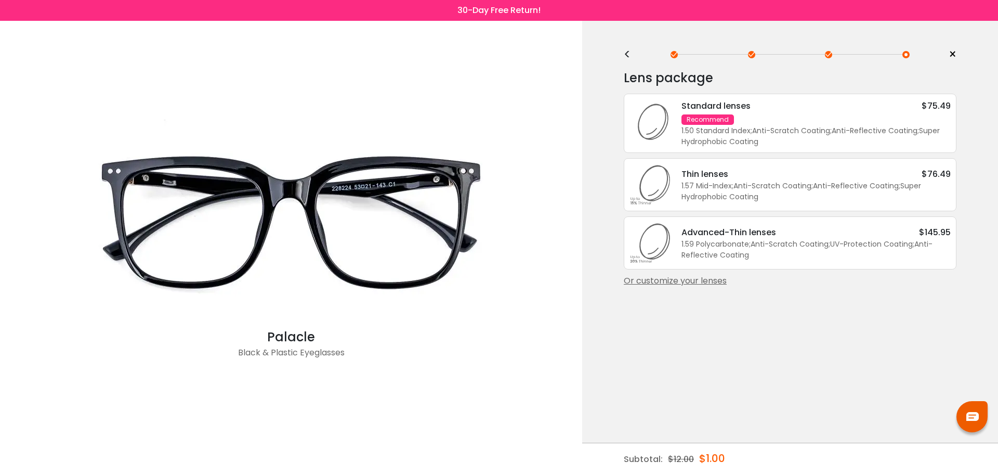
click at [679, 282] on div "Or customize your lenses" at bounding box center [790, 281] width 333 height 12
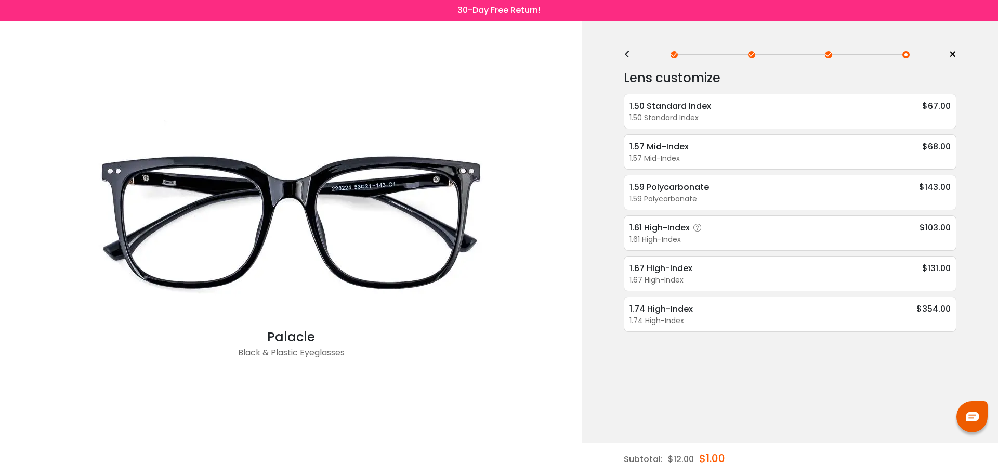
click at [700, 227] on icon at bounding box center [698, 228] width 10 height 10
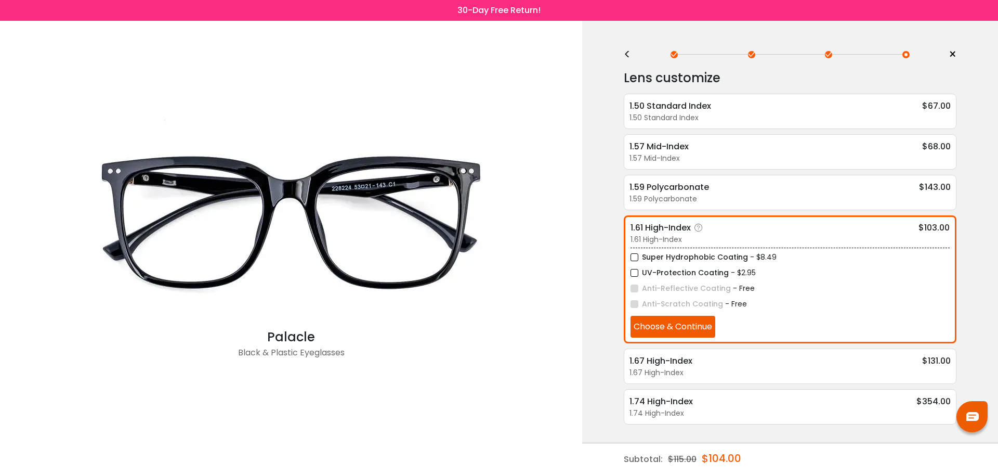
click at [700, 227] on icon at bounding box center [699, 228] width 10 height 10
click at [700, 226] on icon at bounding box center [699, 228] width 10 height 10
click at [787, 428] on div "Lens customize 1.50 Standard Index $67.00 1.50 Standard Index Super Hydrophobic…" at bounding box center [790, 264] width 333 height 404
click at [783, 111] on div "1.50 Standard Index $67.00" at bounding box center [790, 105] width 321 height 13
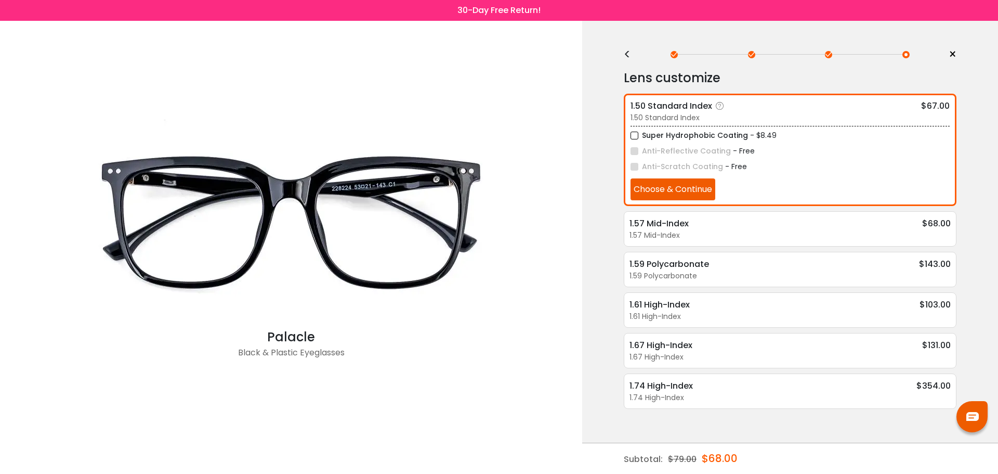
click at [635, 135] on label "Super Hydrophobic Coating" at bounding box center [690, 135] width 118 height 13
click at [693, 194] on button "Choose & Continue" at bounding box center [673, 189] width 85 height 22
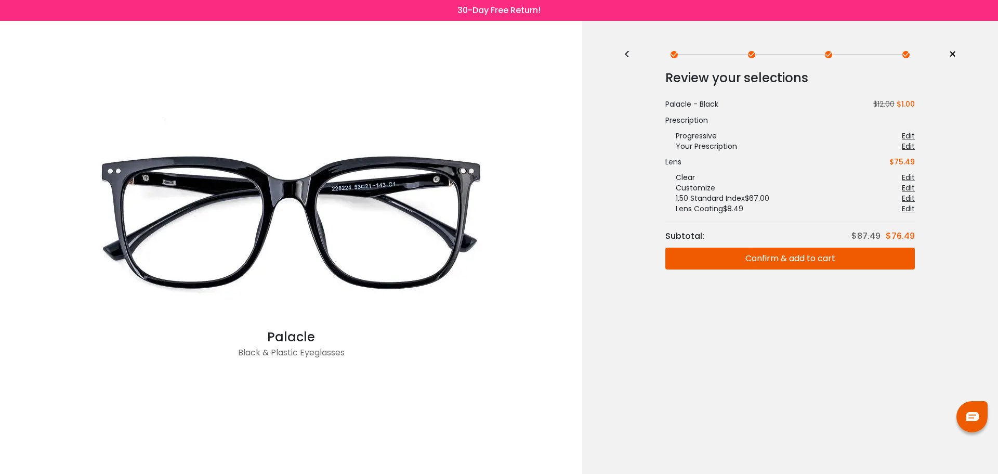
click at [818, 263] on button "Confirm & add to cart" at bounding box center [791, 259] width 250 height 22
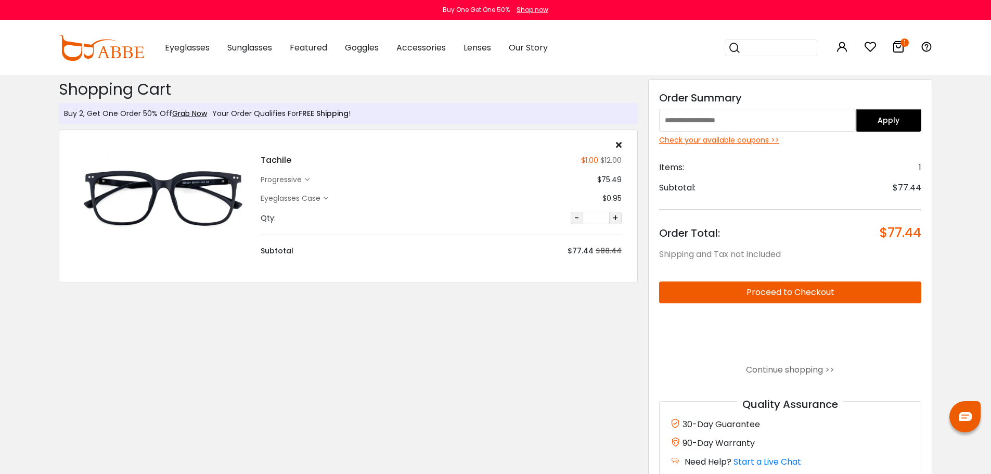
click at [620, 148] on icon at bounding box center [619, 144] width 6 height 8
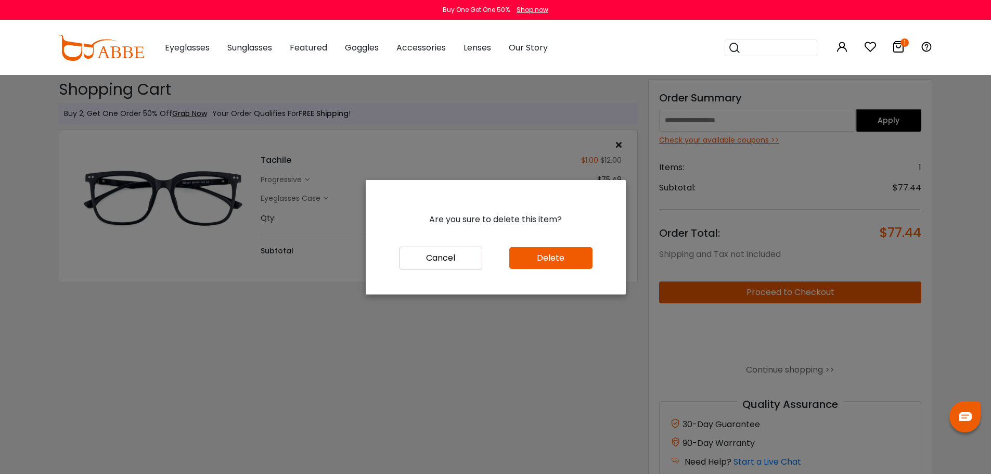
click at [565, 256] on button "Delete" at bounding box center [550, 258] width 83 height 22
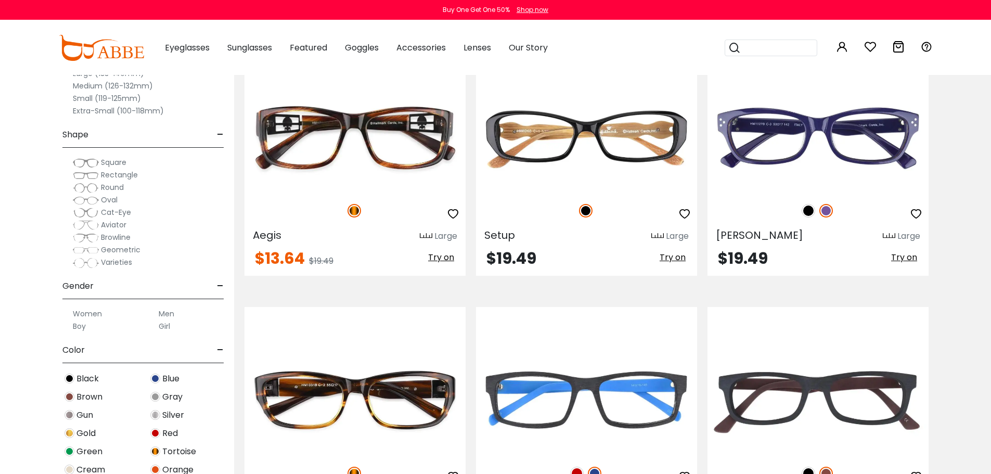
scroll to position [4628, 0]
